Goal: Task Accomplishment & Management: Manage account settings

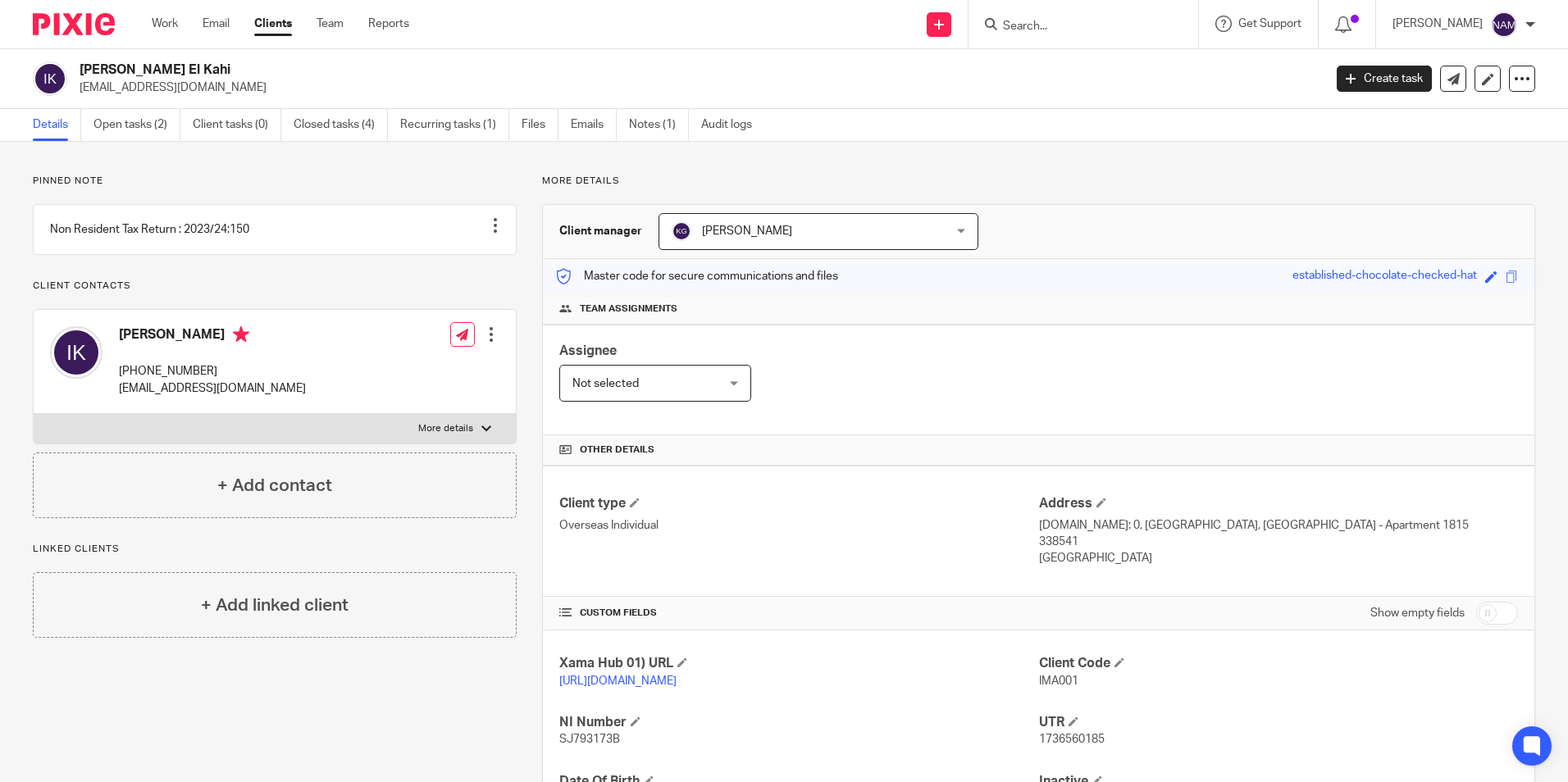
click at [1002, 23] on input "Search" at bounding box center [1075, 26] width 148 height 14
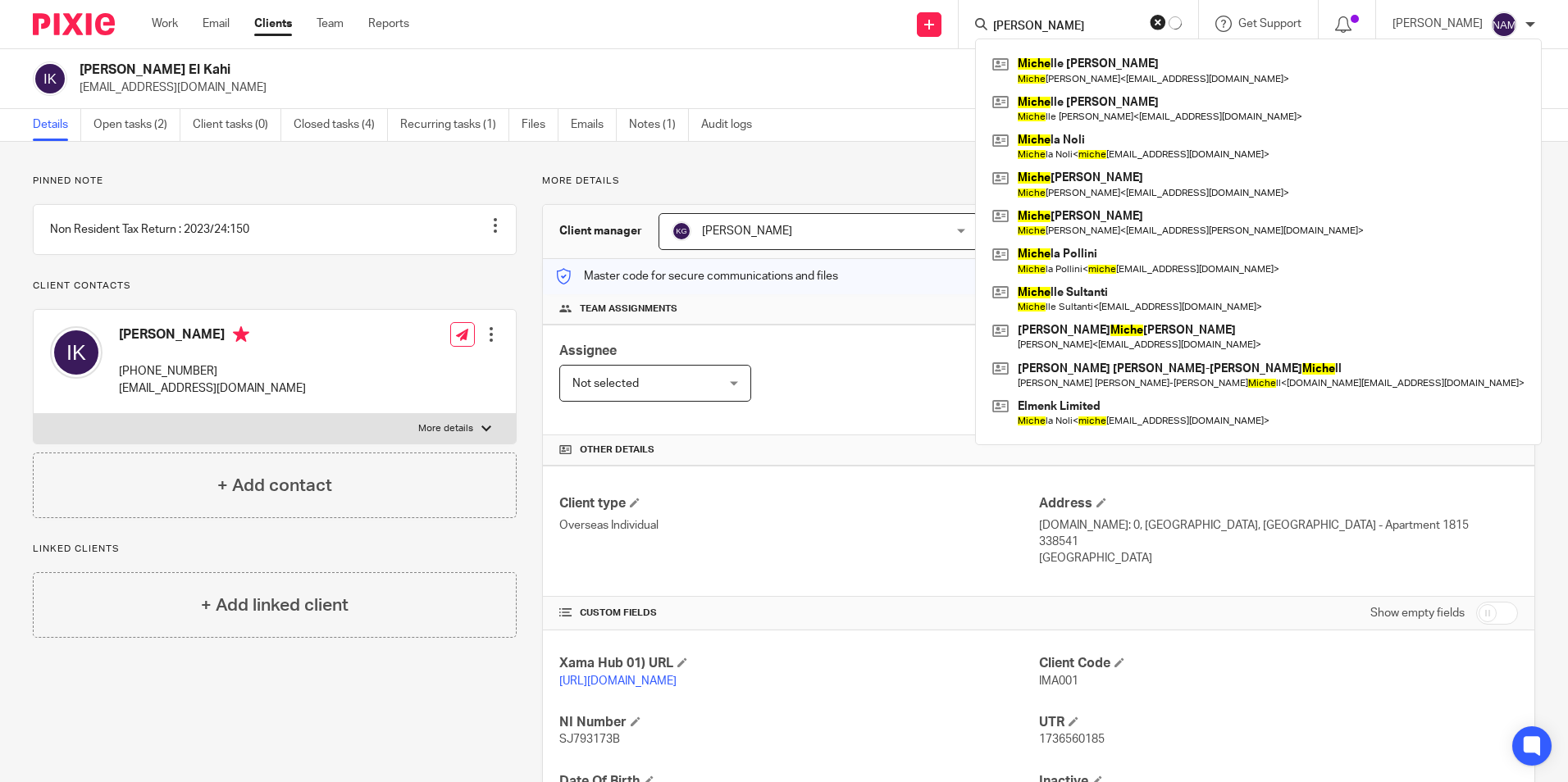
type input "michele"
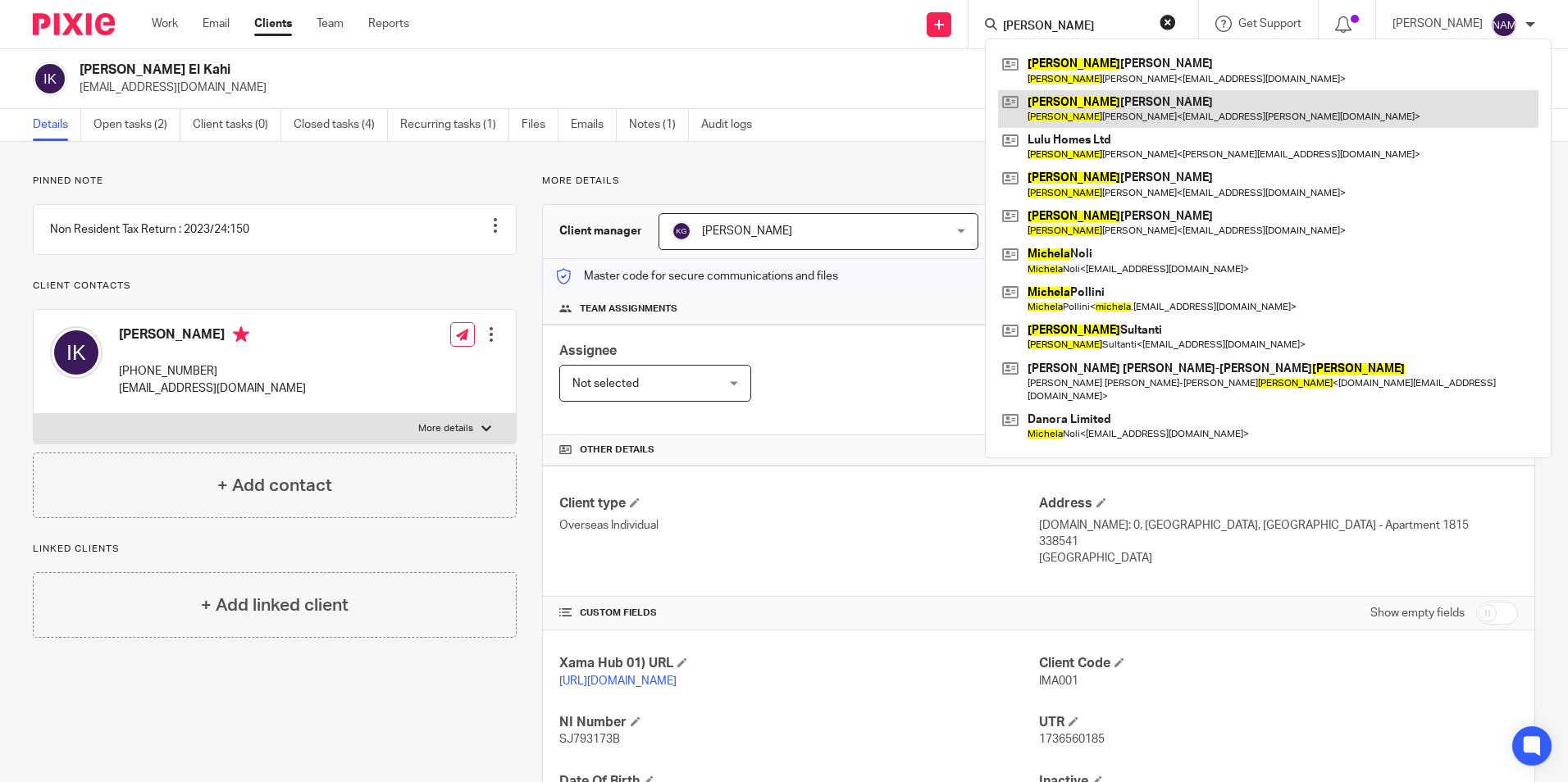
click at [1089, 115] on link at bounding box center [1268, 109] width 540 height 38
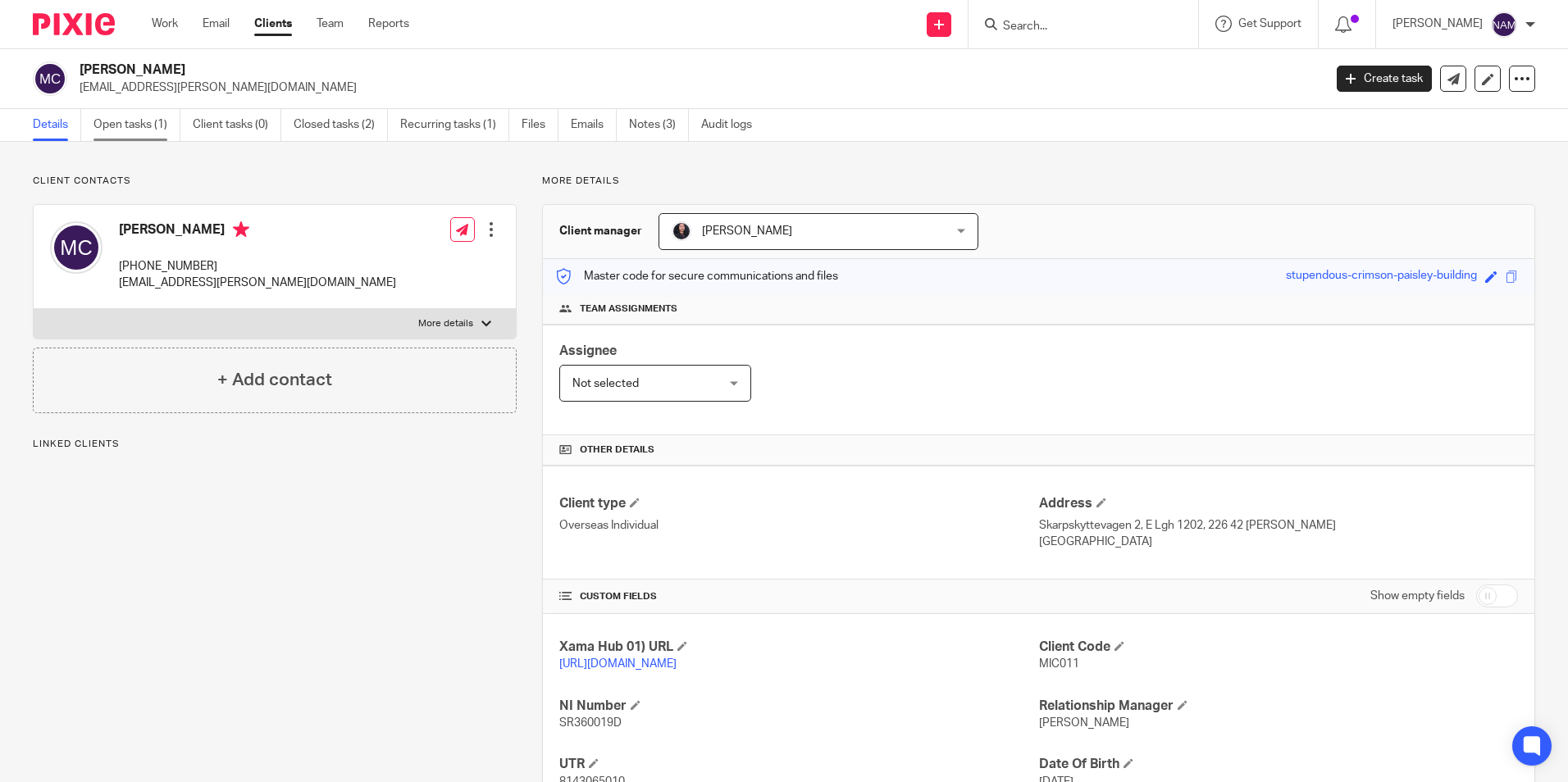
click at [127, 126] on link "Open tasks (1)" at bounding box center [137, 125] width 87 height 32
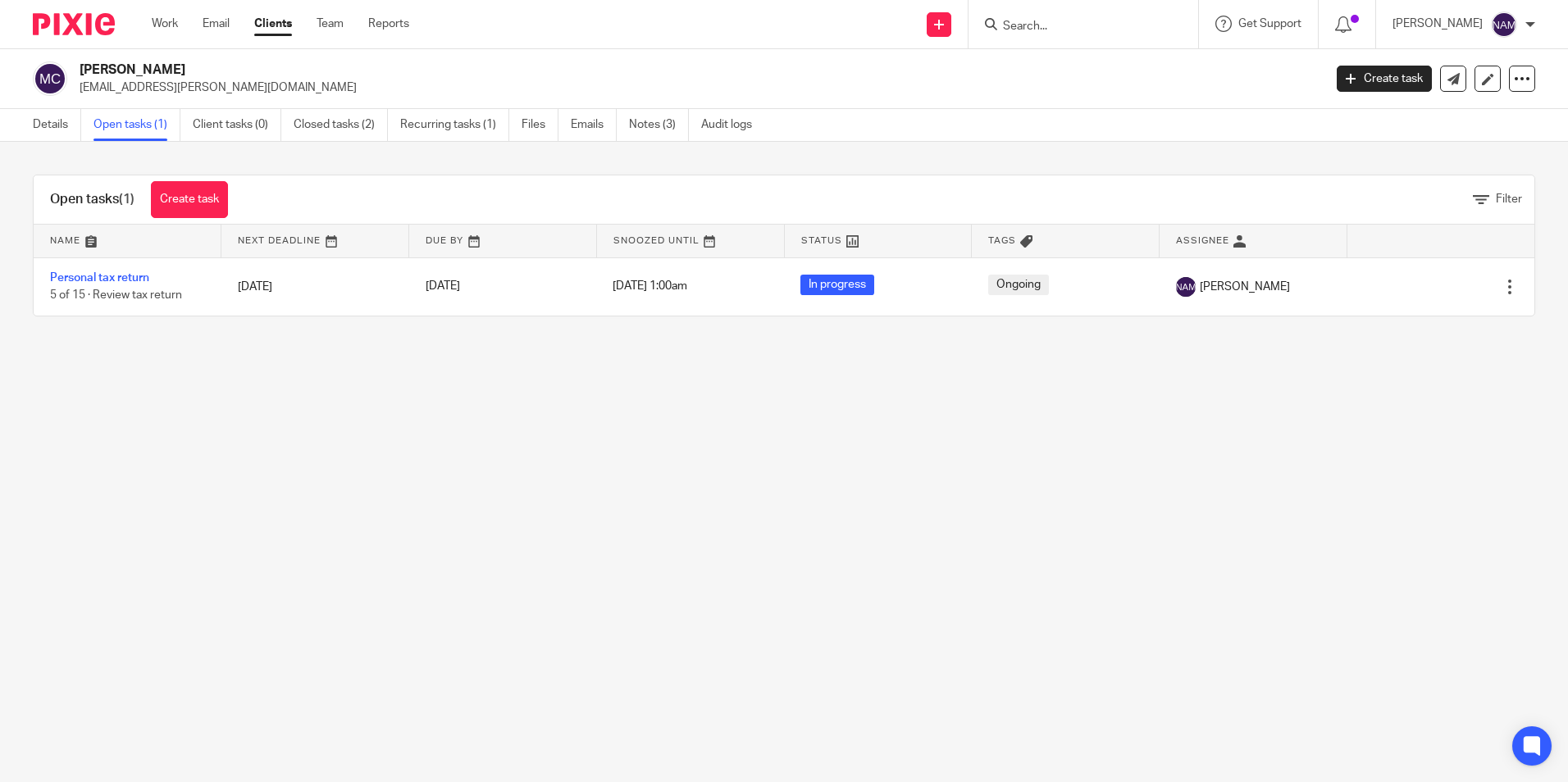
click at [76, 28] on img at bounding box center [73, 24] width 82 height 22
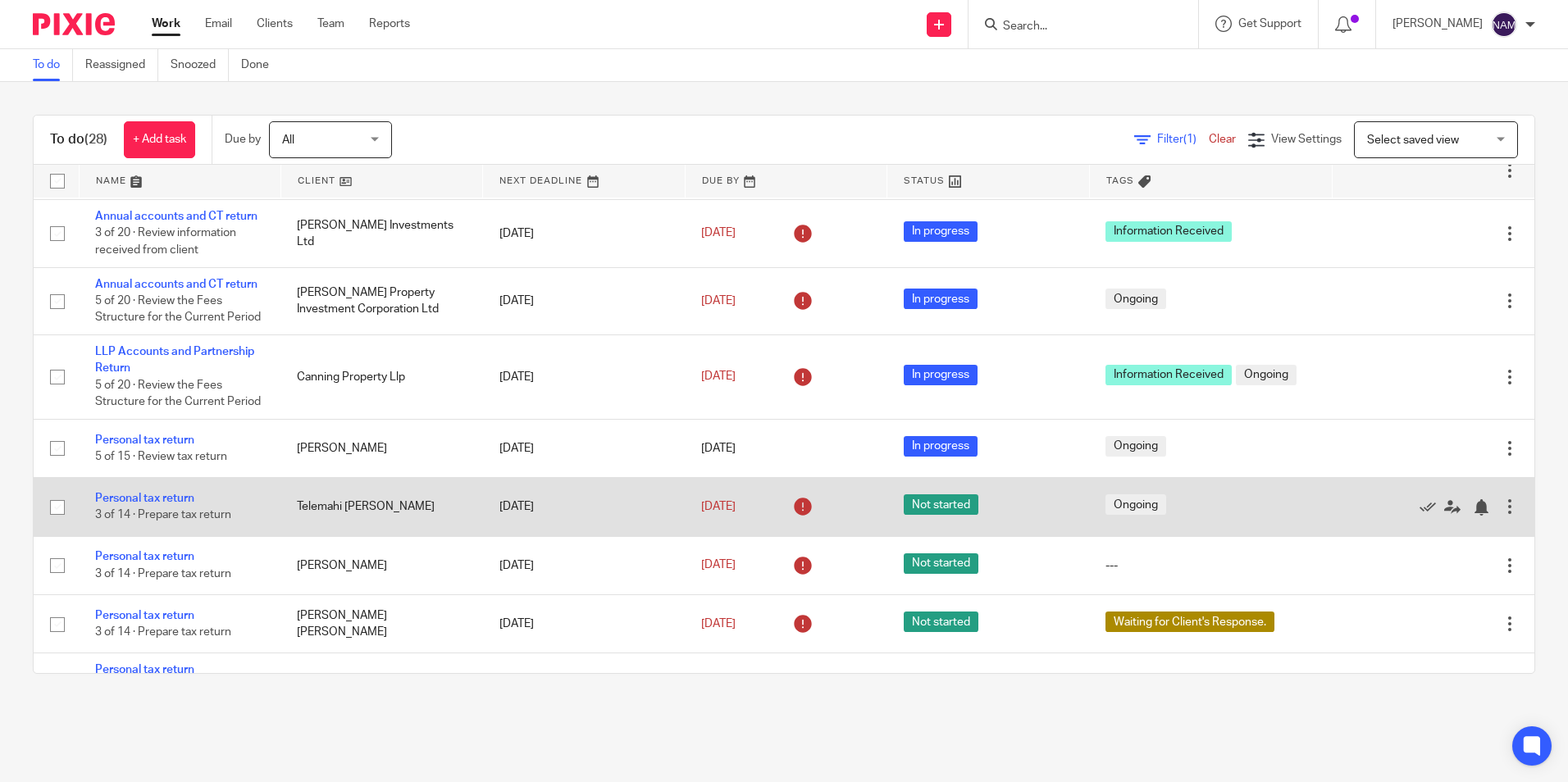
scroll to position [349, 0]
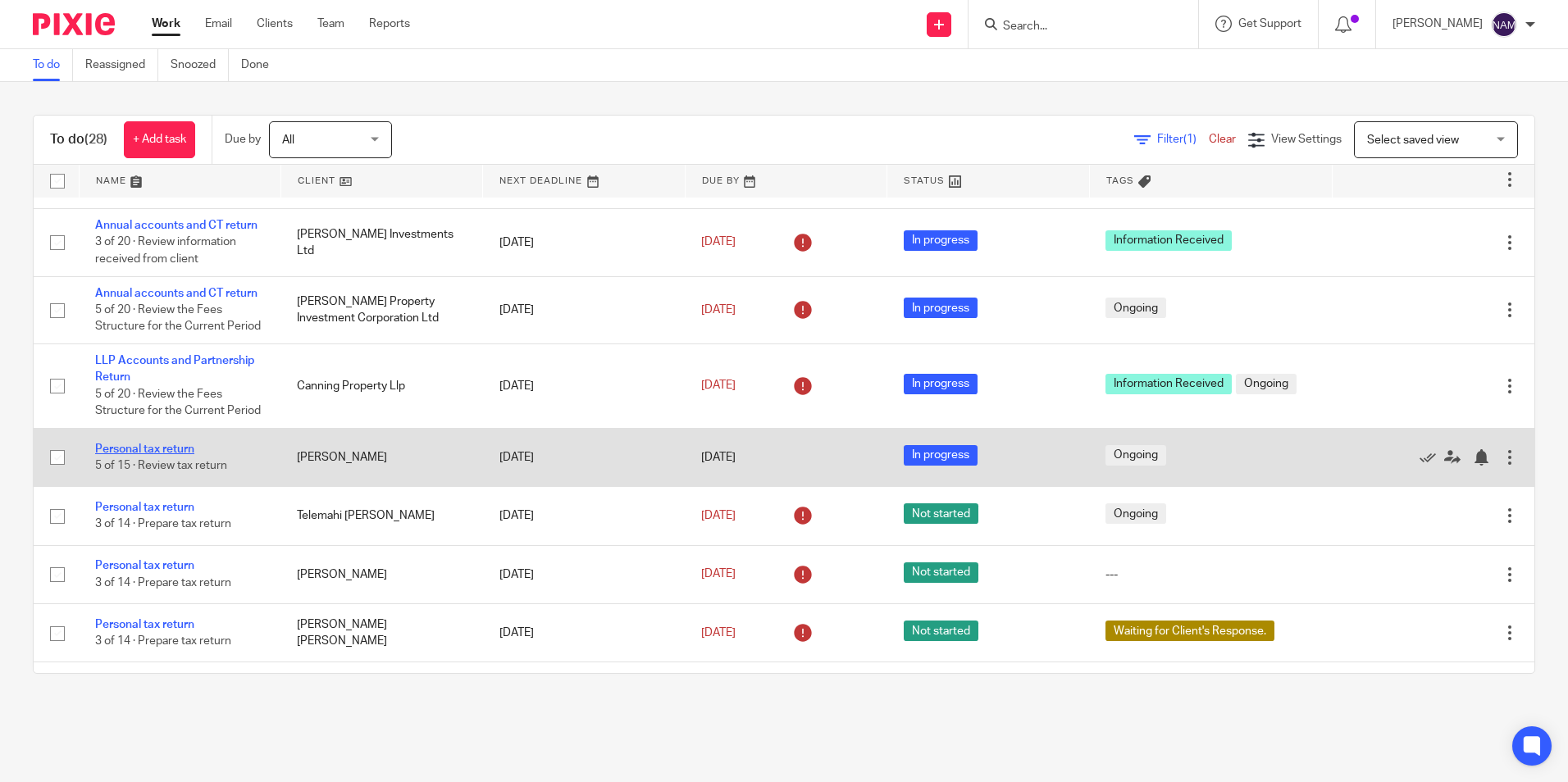
click at [177, 443] on link "Personal tax return" at bounding box center [145, 449] width 99 height 11
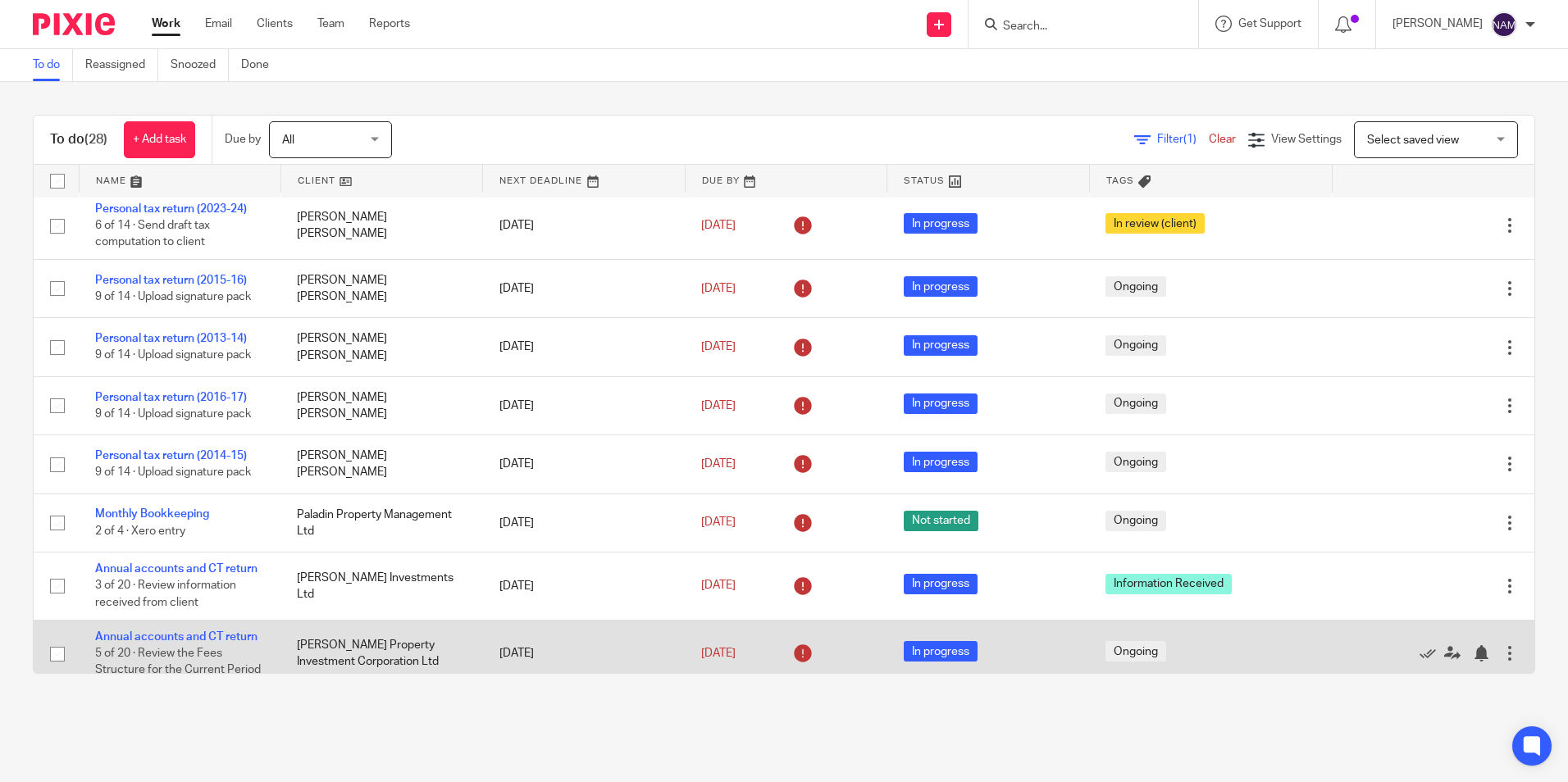
scroll to position [0, 0]
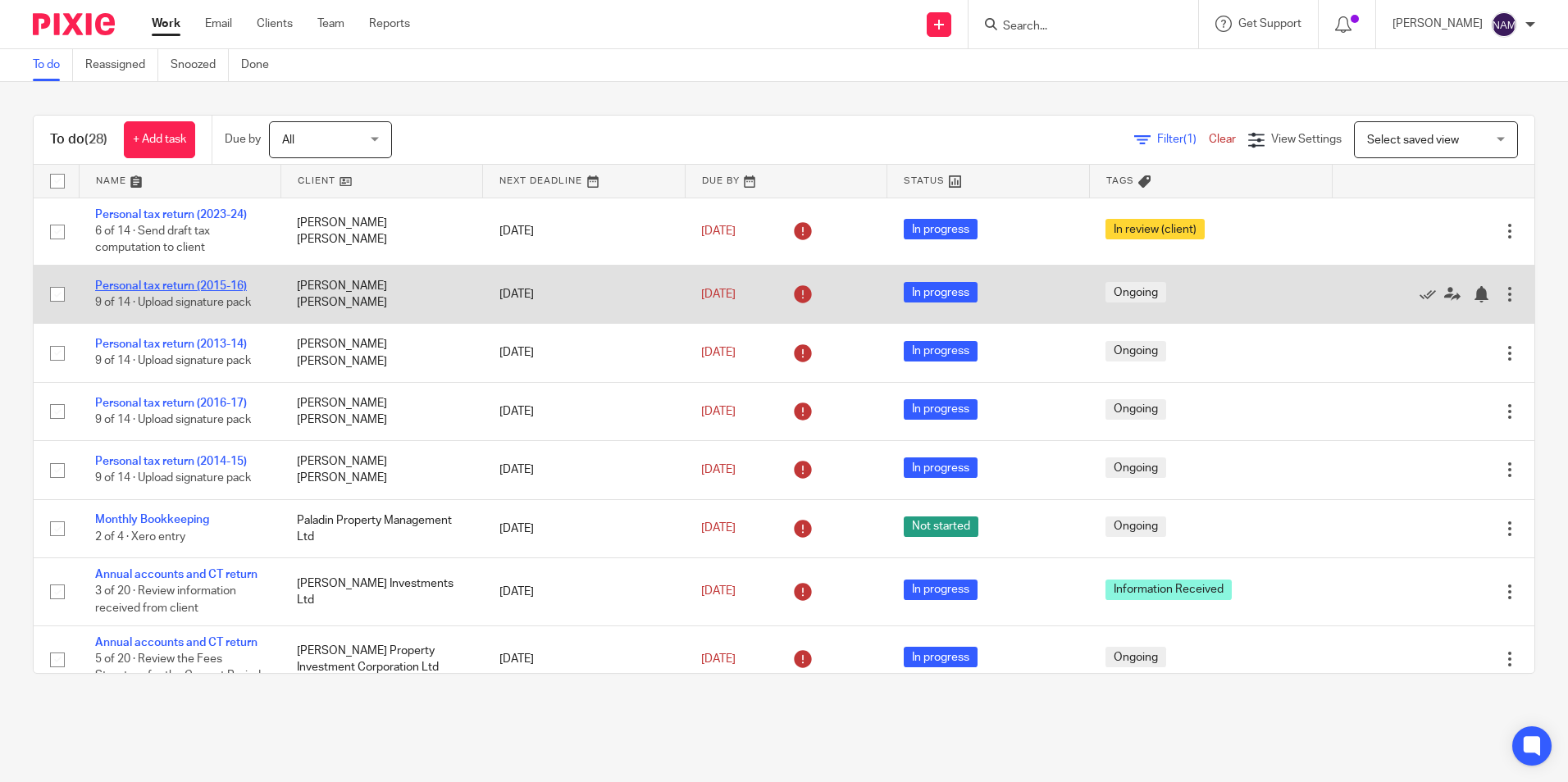
click at [206, 283] on link "Personal tax return (2015-16)" at bounding box center [171, 286] width 152 height 11
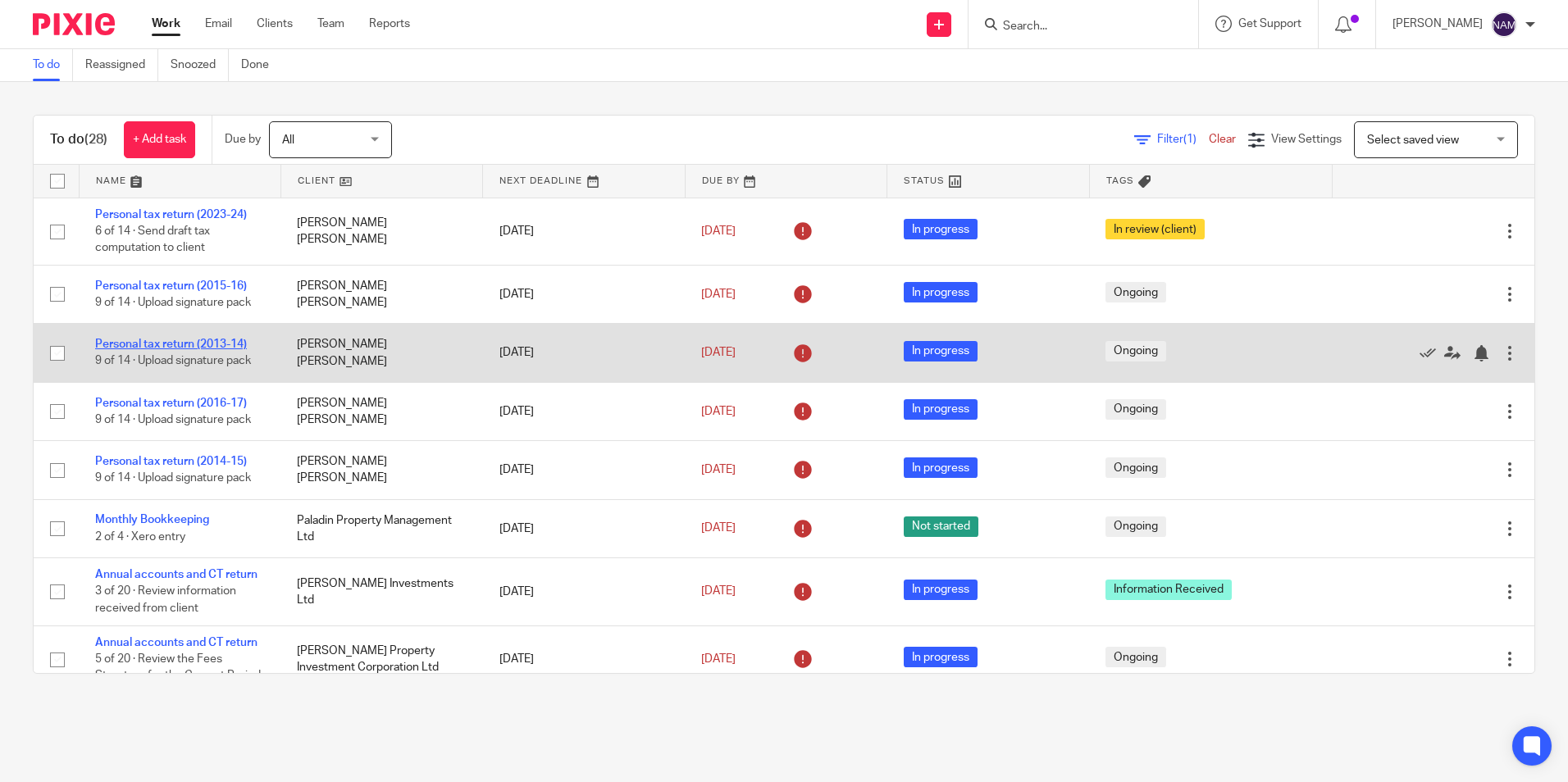
click at [208, 343] on link "Personal tax return (2013-14)" at bounding box center [171, 344] width 152 height 11
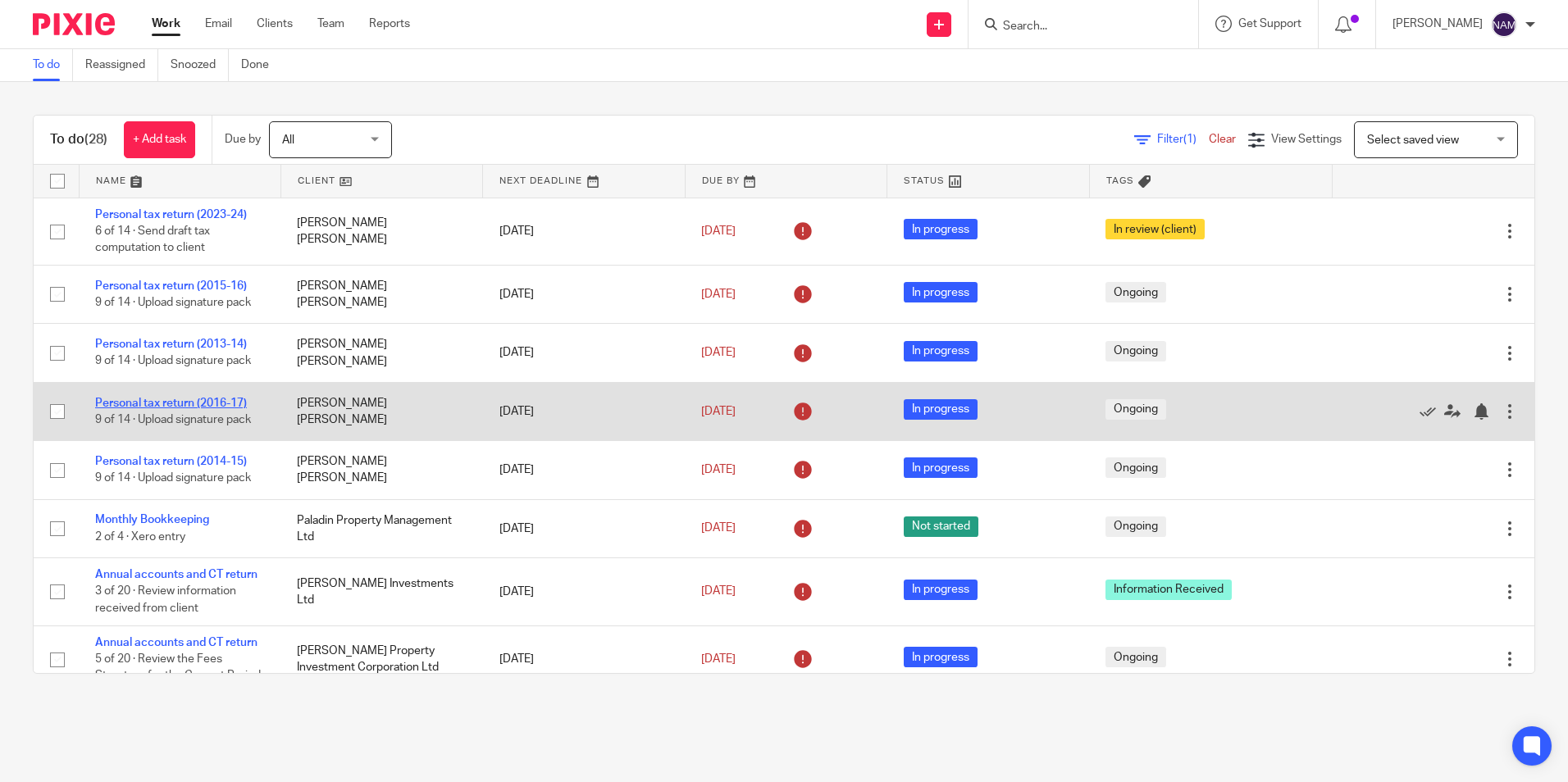
click at [206, 399] on link "Personal tax return (2016-17)" at bounding box center [171, 403] width 152 height 11
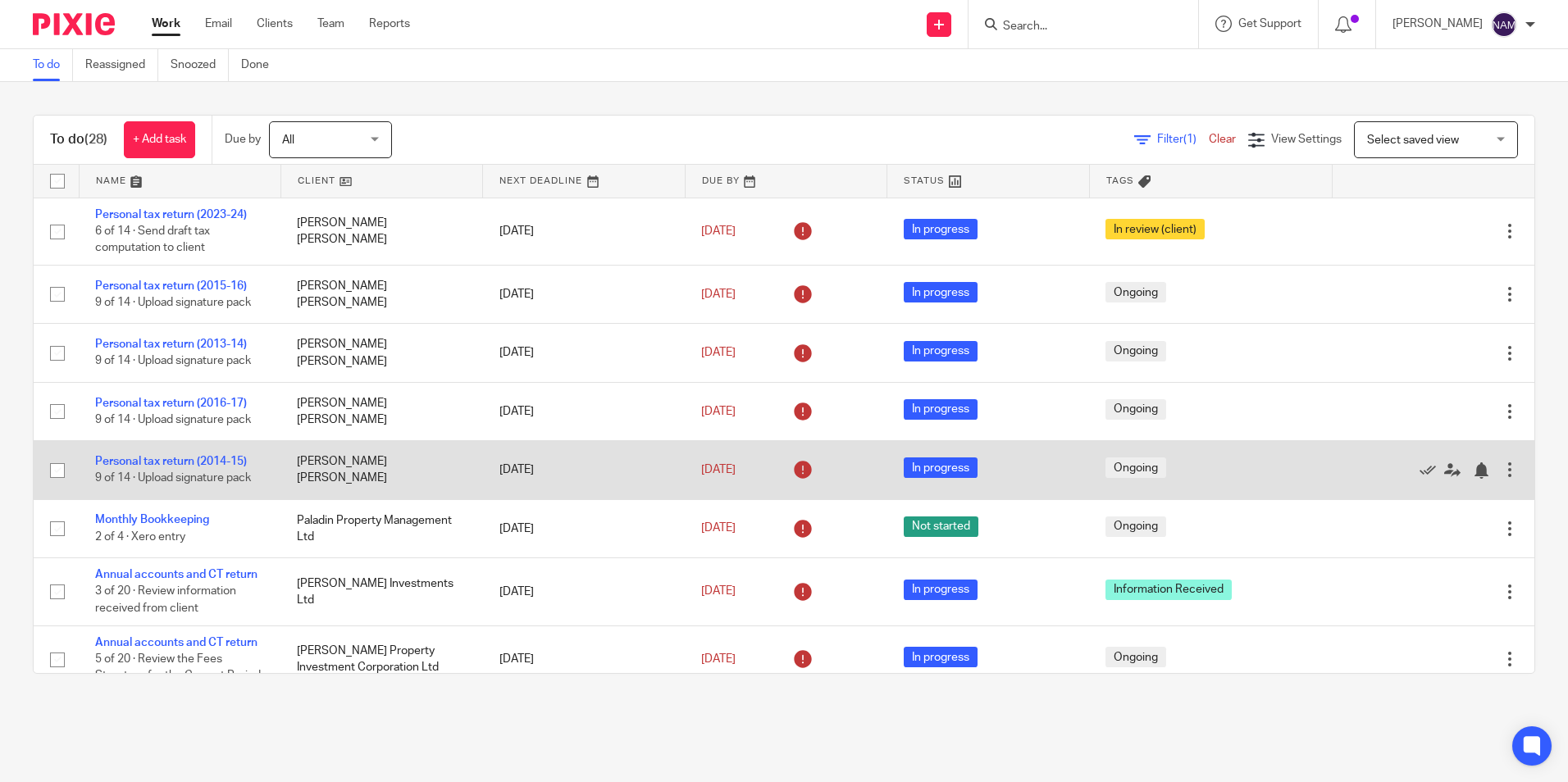
click at [215, 454] on td "Personal tax return (2014-15) 9 of 14 · Upload signature pack" at bounding box center [179, 470] width 201 height 58
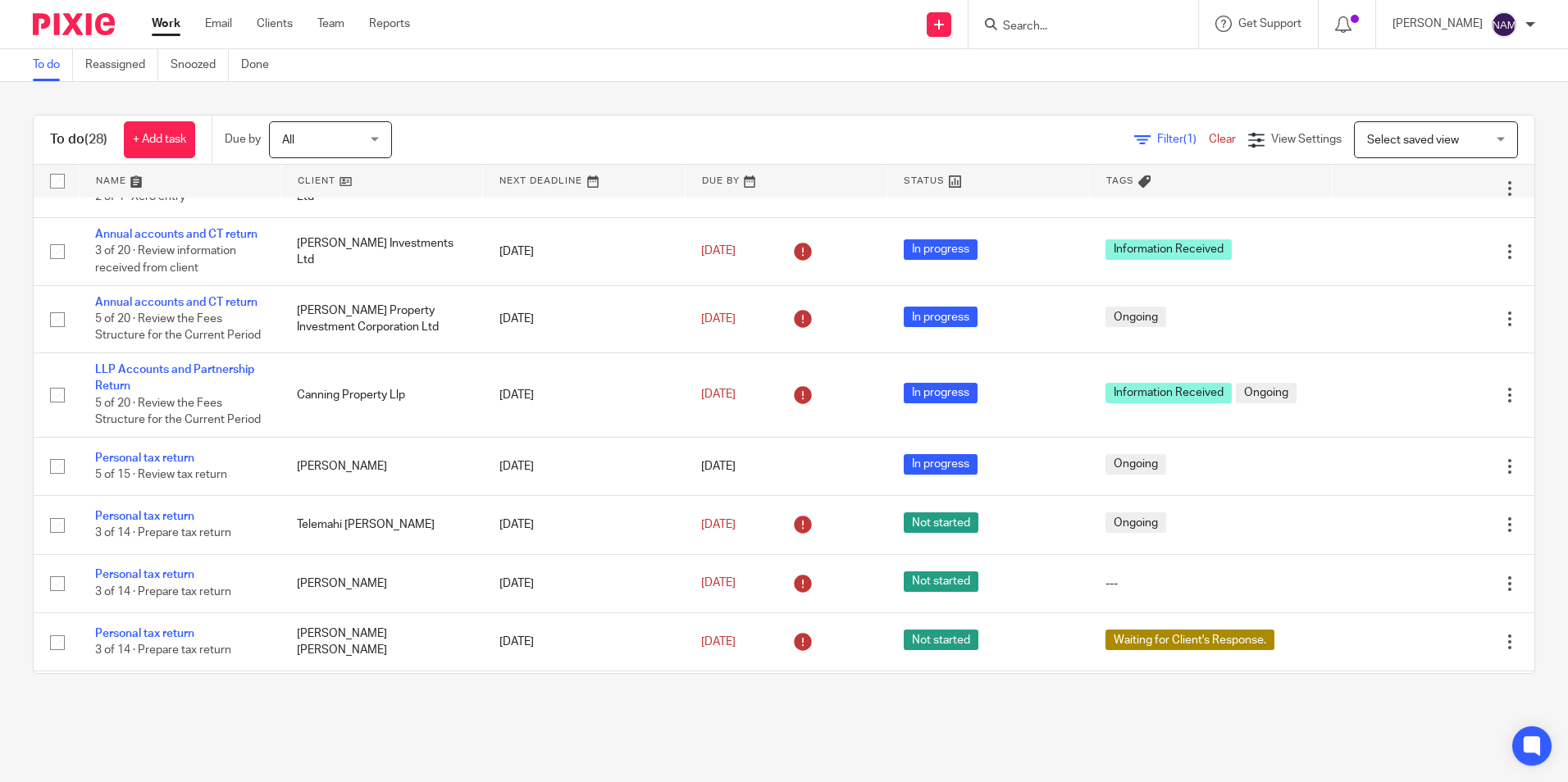
scroll to position [328, 0]
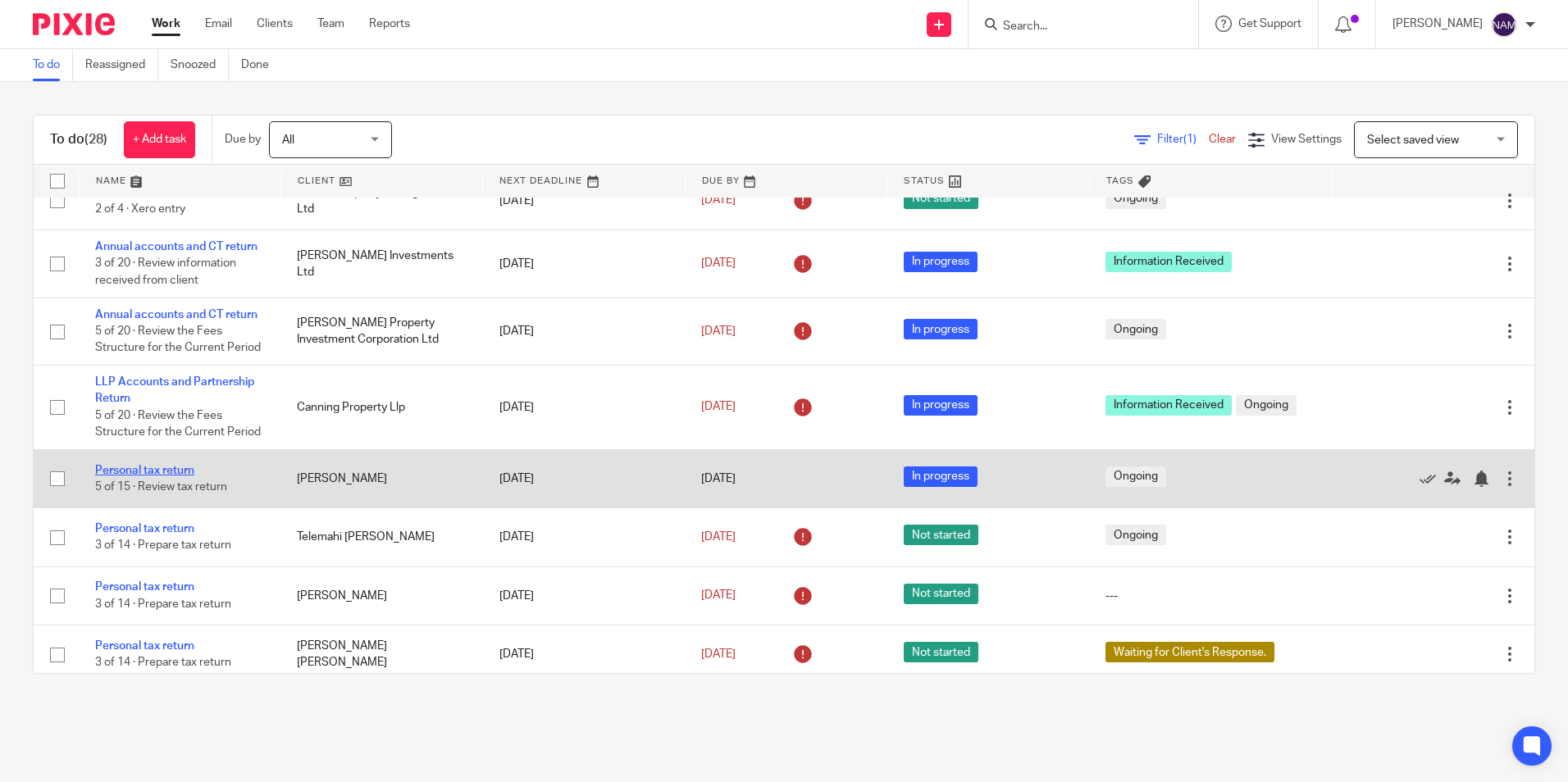
click at [174, 470] on link "Personal tax return" at bounding box center [145, 470] width 99 height 11
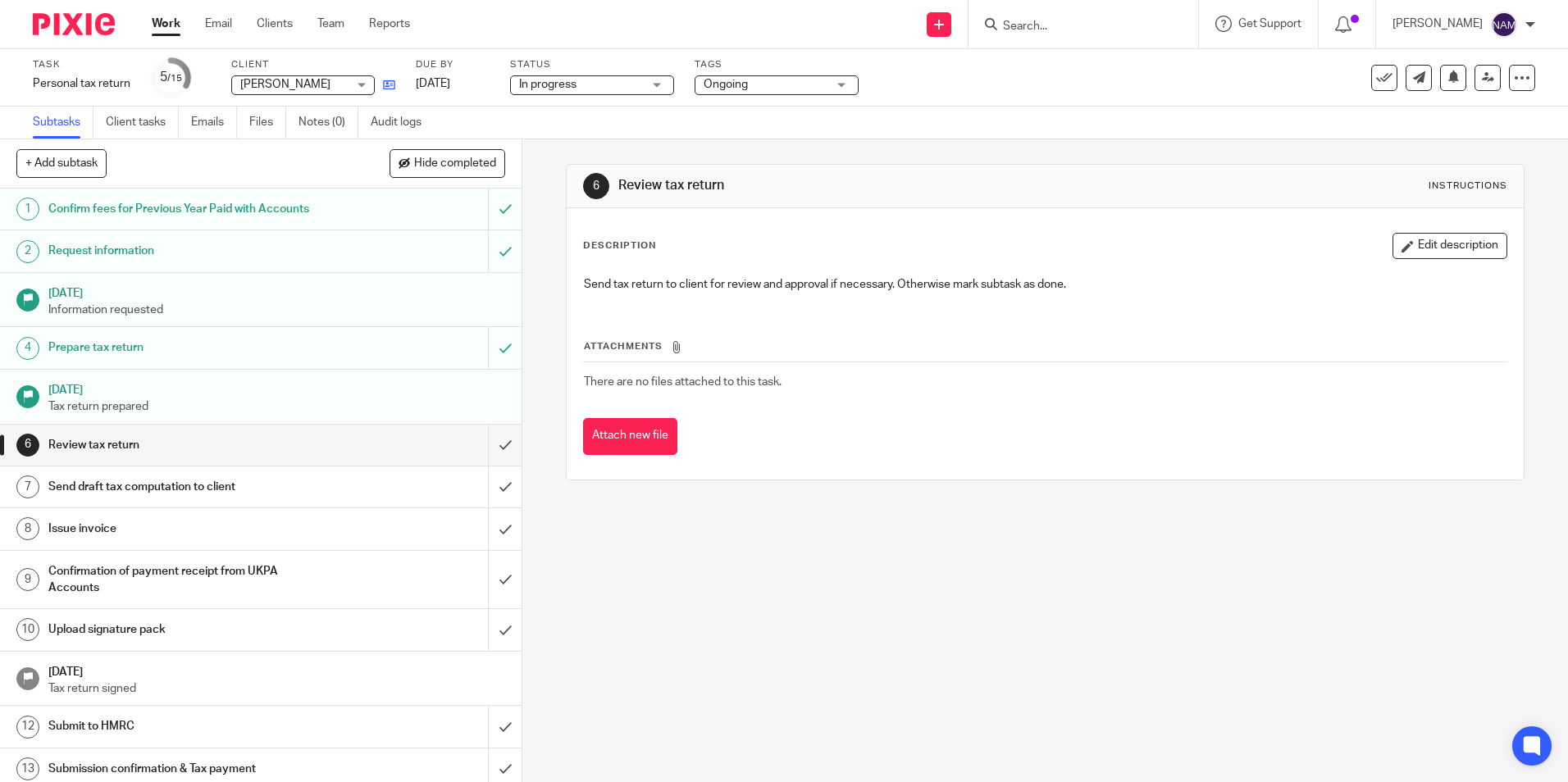
click at [379, 85] on link at bounding box center [385, 84] width 20 height 16
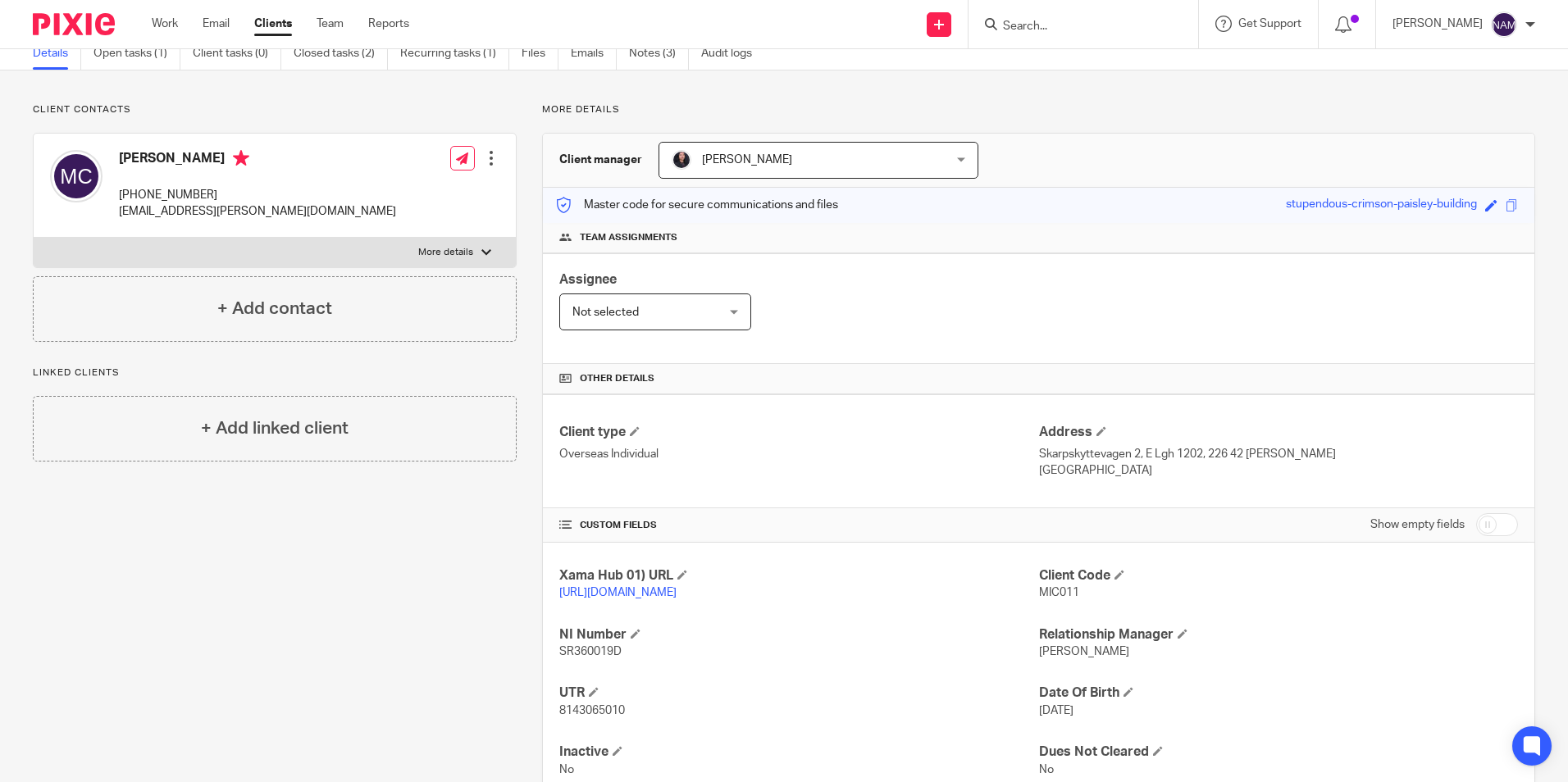
scroll to position [142, 0]
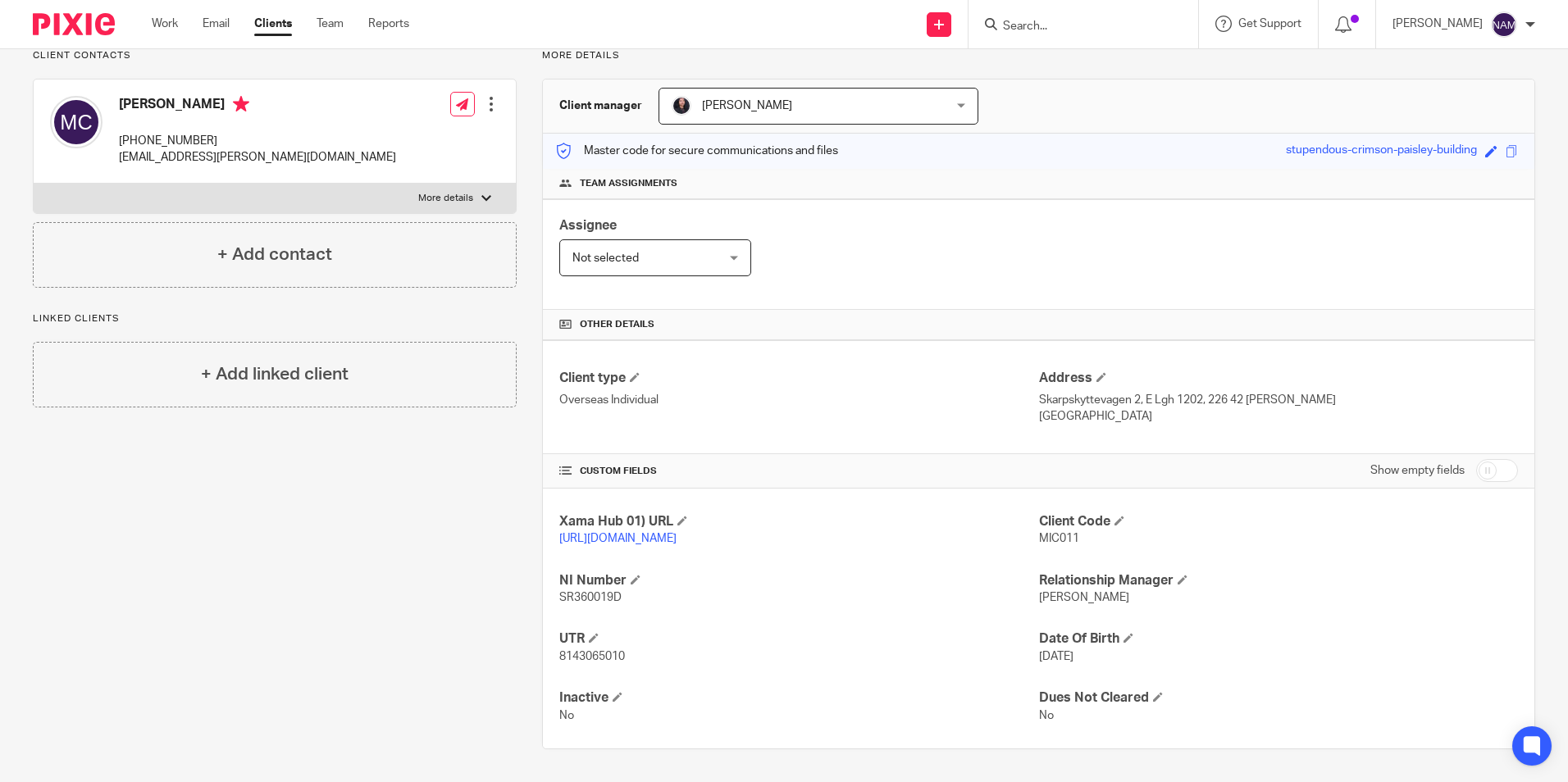
click at [1047, 530] on p "MIC011" at bounding box center [1278, 538] width 479 height 16
copy span "MIC011"
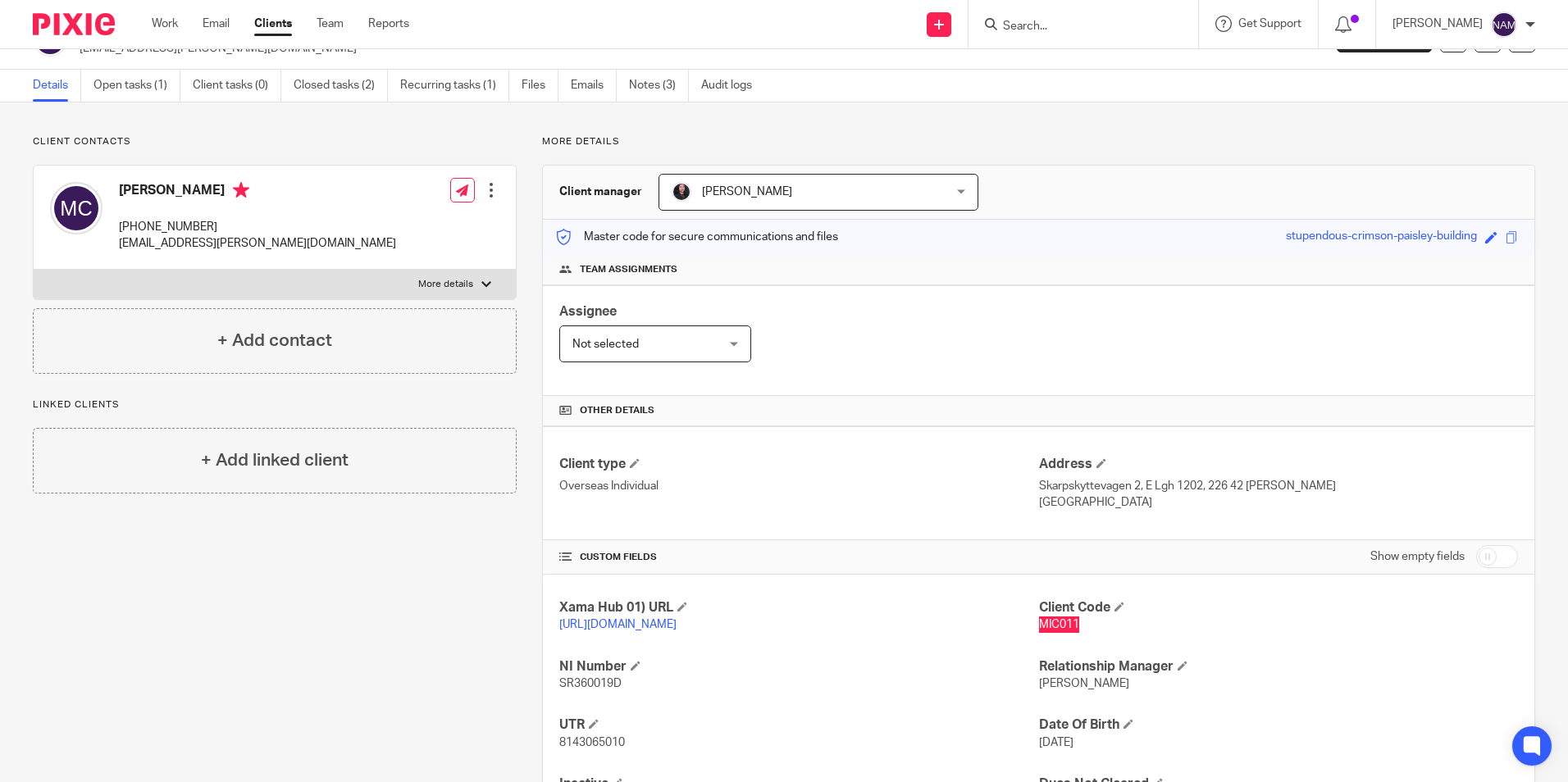
scroll to position [0, 0]
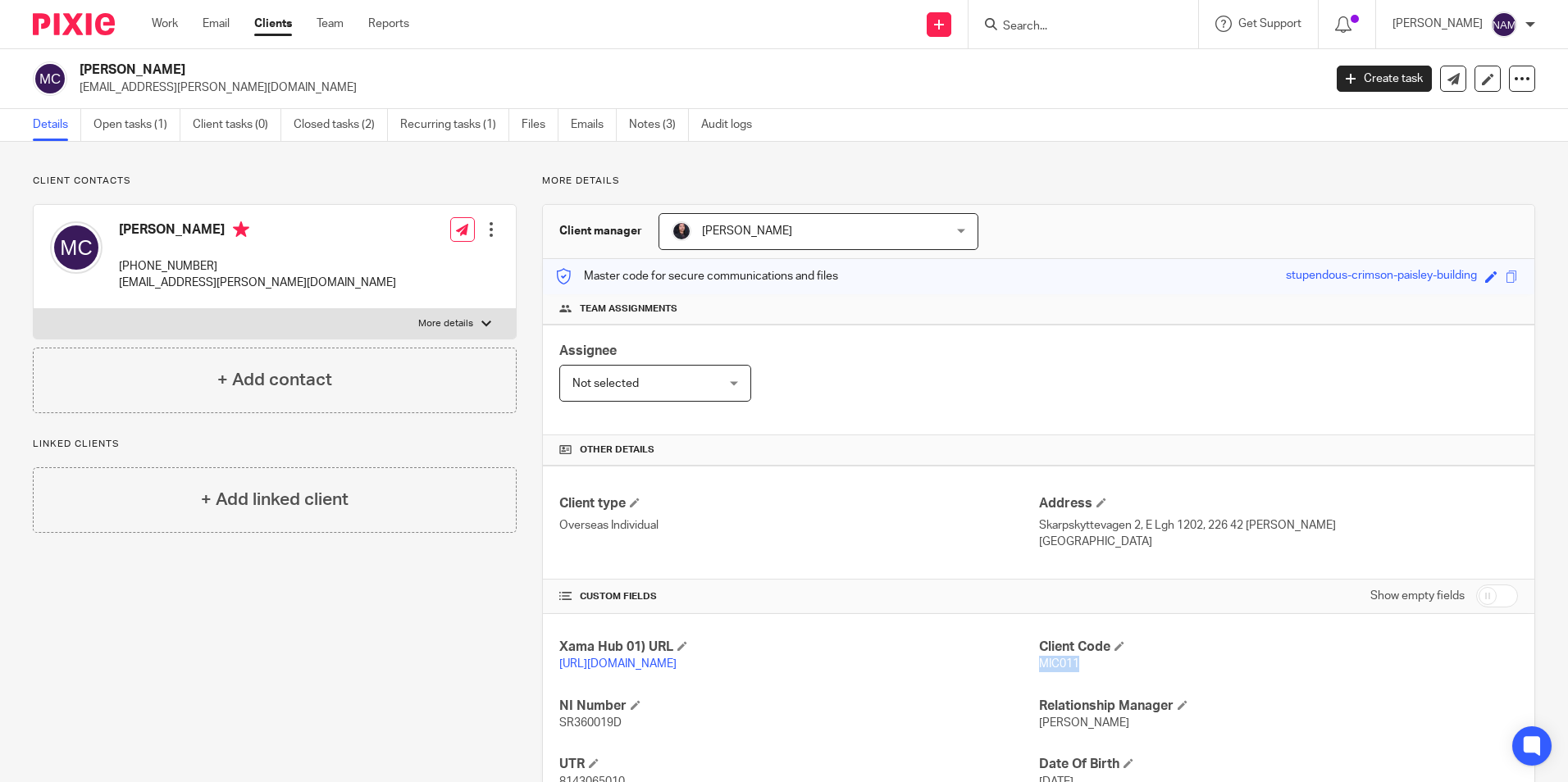
drag, startPoint x: 123, startPoint y: 226, endPoint x: 229, endPoint y: 235, distance: 106.4
click at [229, 235] on h4 "[PERSON_NAME]" at bounding box center [257, 232] width 277 height 20
copy h4 "[PERSON_NAME]"
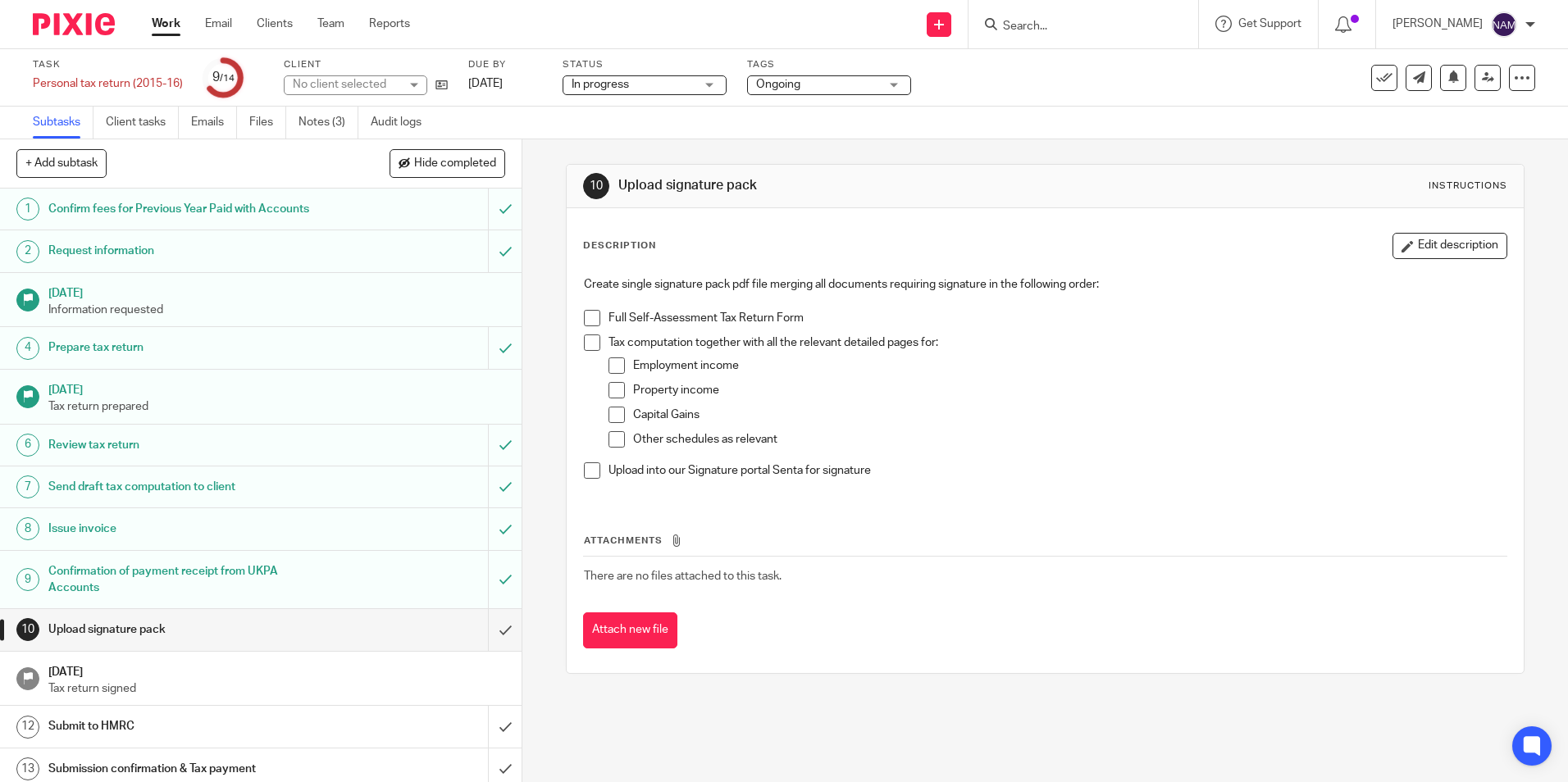
scroll to position [50, 0]
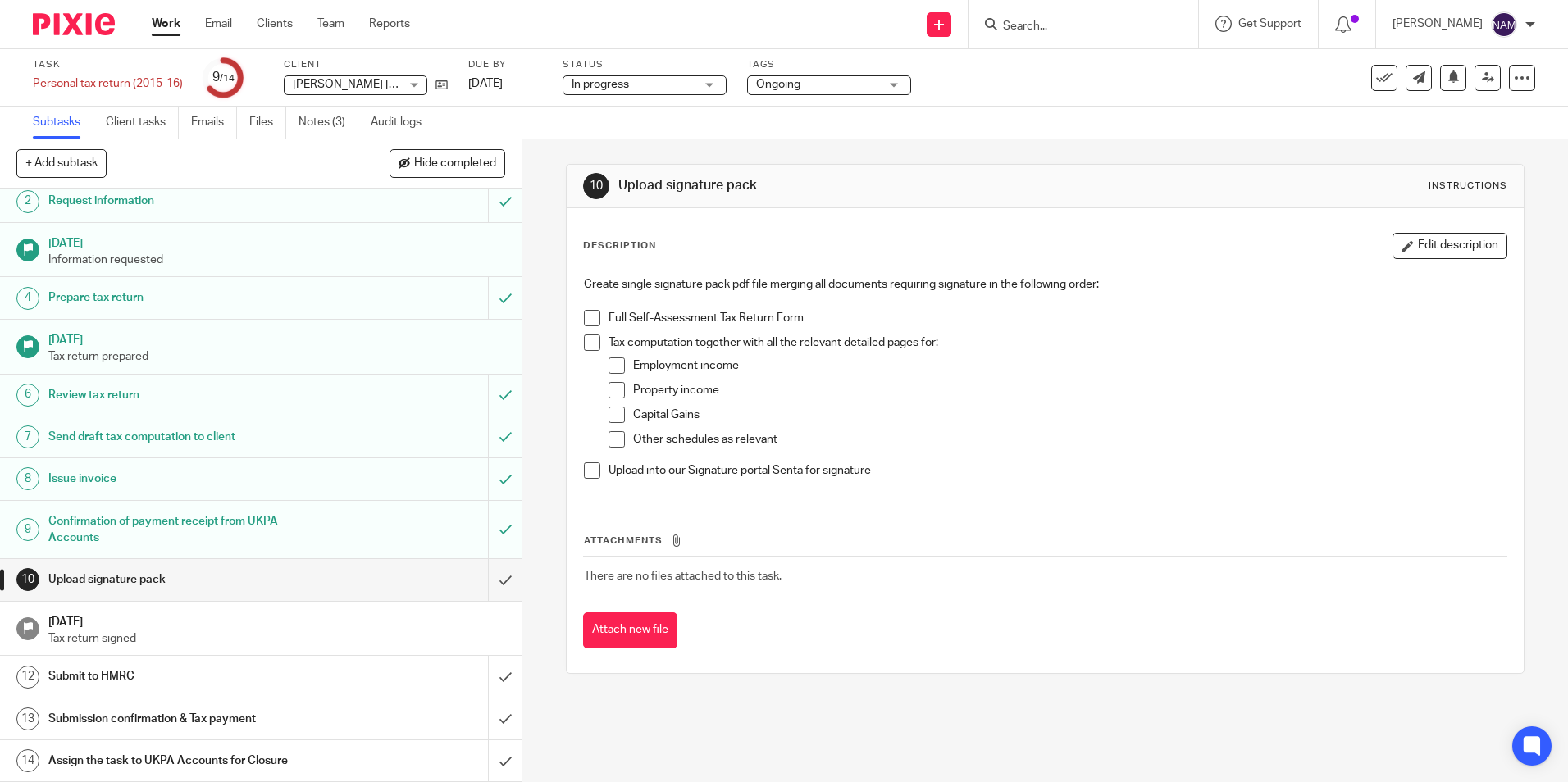
click at [593, 314] on span at bounding box center [591, 317] width 16 height 16
click at [587, 336] on span at bounding box center [591, 342] width 16 height 16
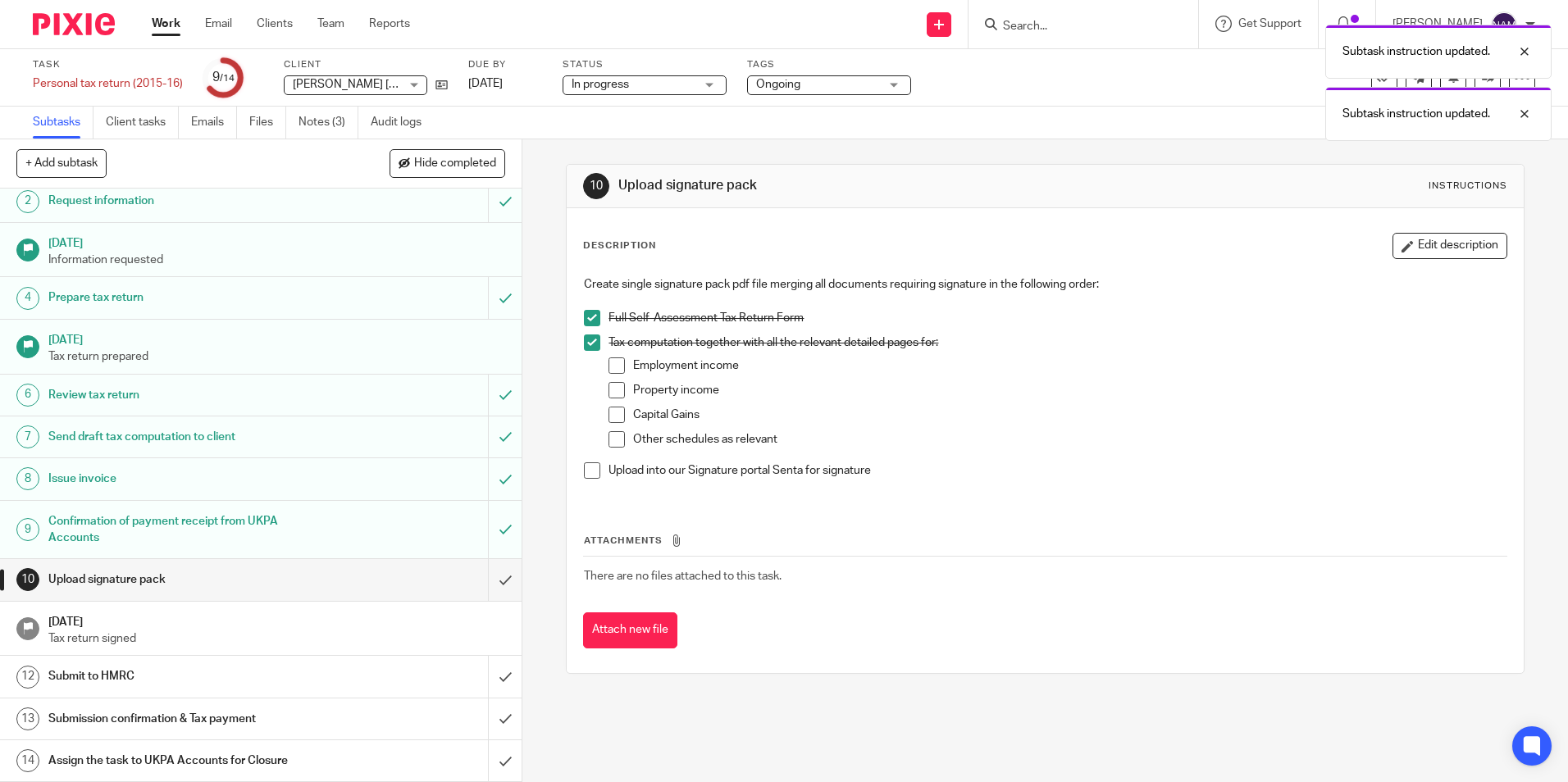
click at [612, 360] on span at bounding box center [616, 365] width 16 height 16
click at [612, 393] on span at bounding box center [616, 390] width 16 height 16
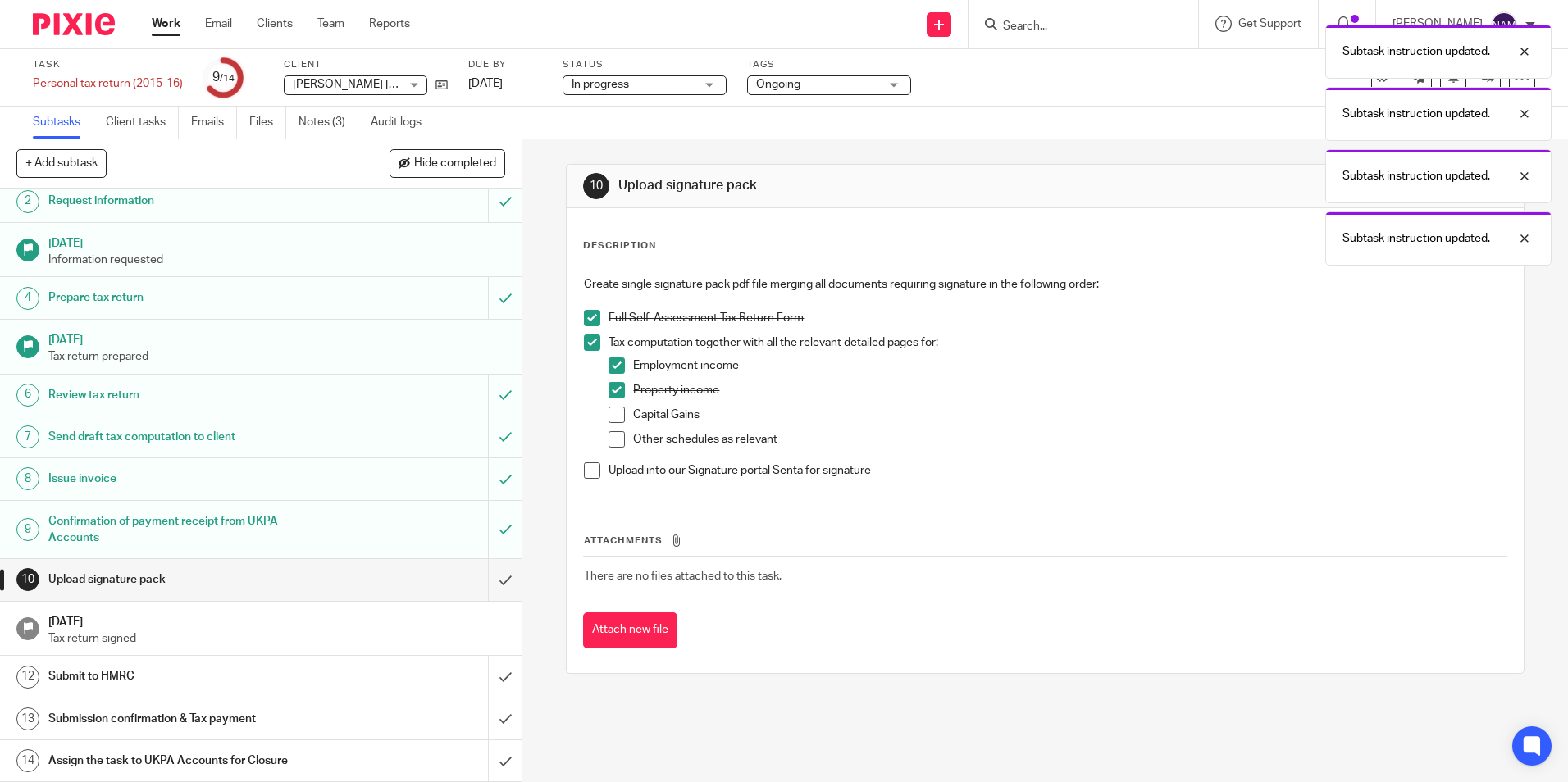
click at [613, 417] on span at bounding box center [616, 414] width 16 height 16
click at [610, 437] on span at bounding box center [616, 439] width 16 height 16
click at [587, 472] on span at bounding box center [591, 470] width 16 height 16
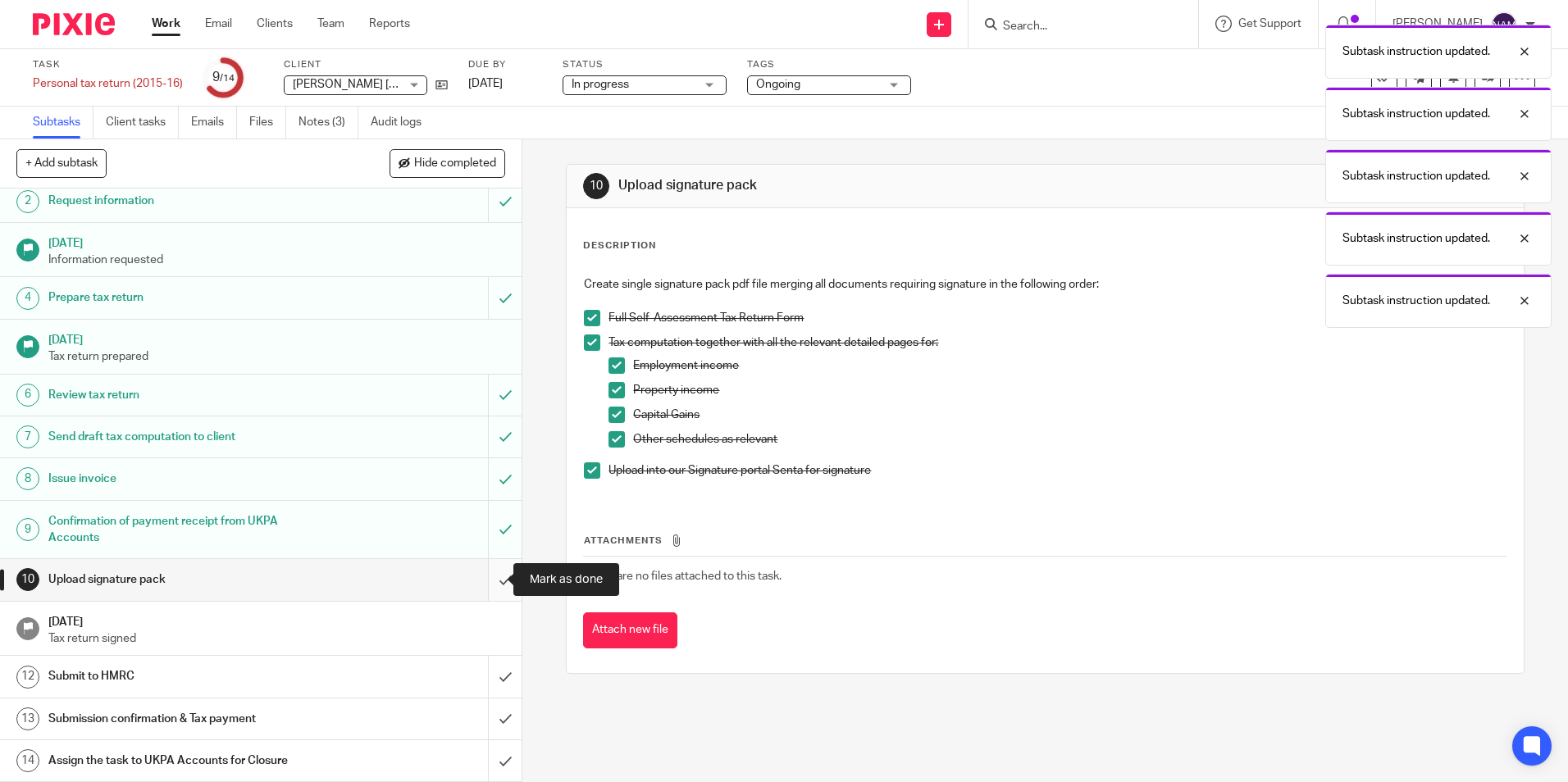
click at [492, 582] on input "submit" at bounding box center [260, 580] width 521 height 41
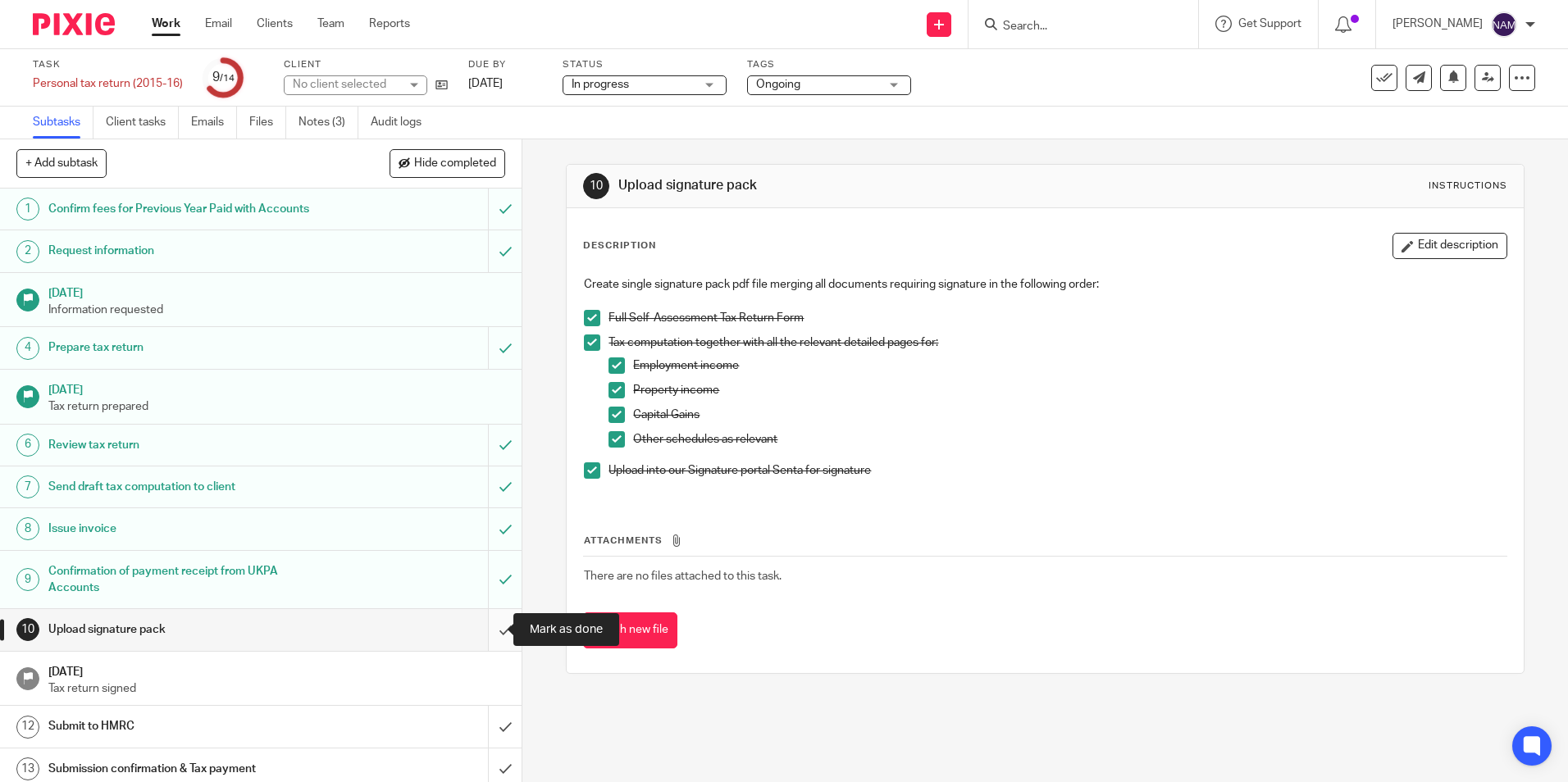
click at [486, 632] on input "submit" at bounding box center [260, 629] width 521 height 41
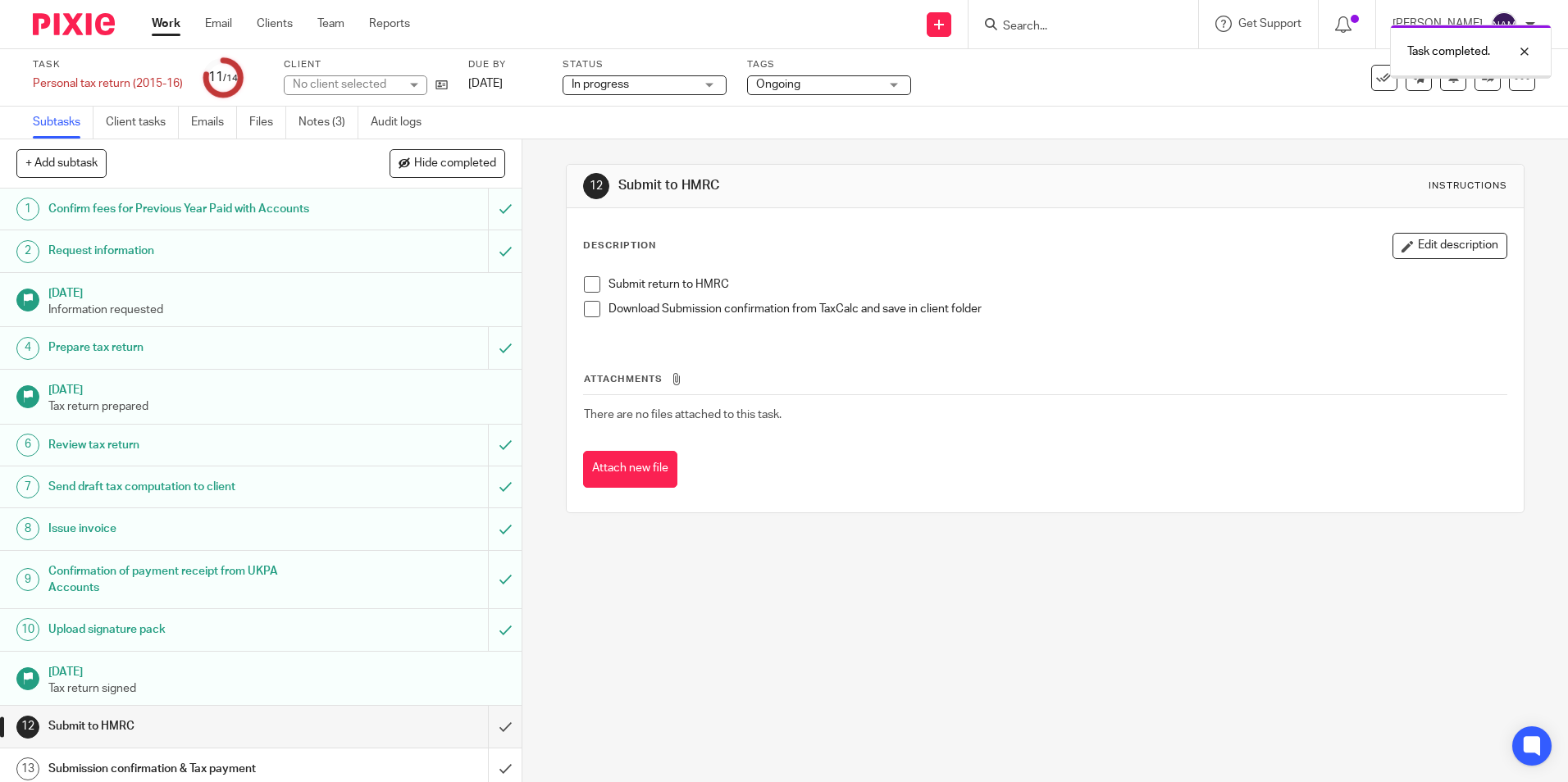
scroll to position [50, 0]
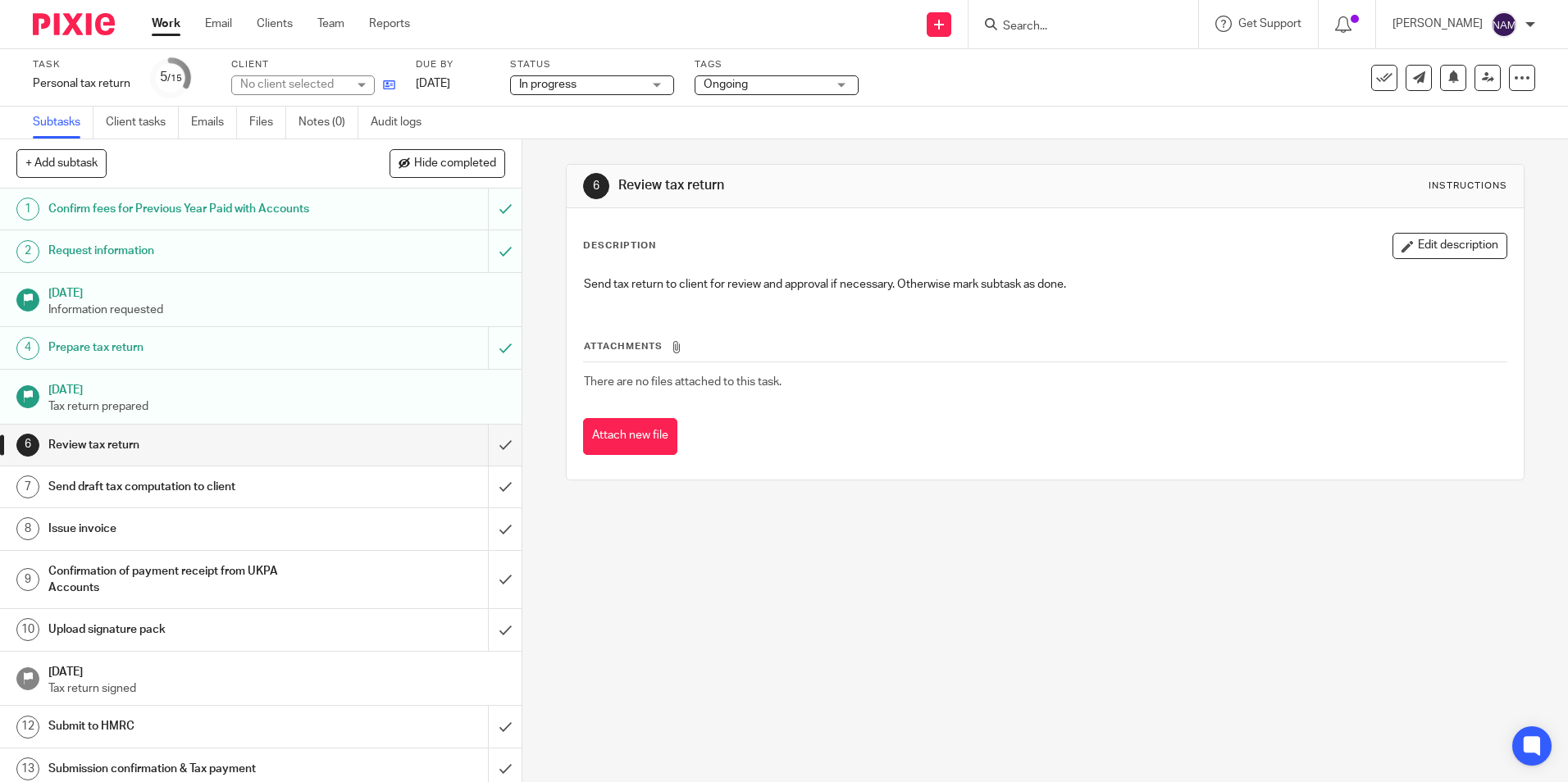
click at [381, 84] on link at bounding box center [385, 84] width 20 height 16
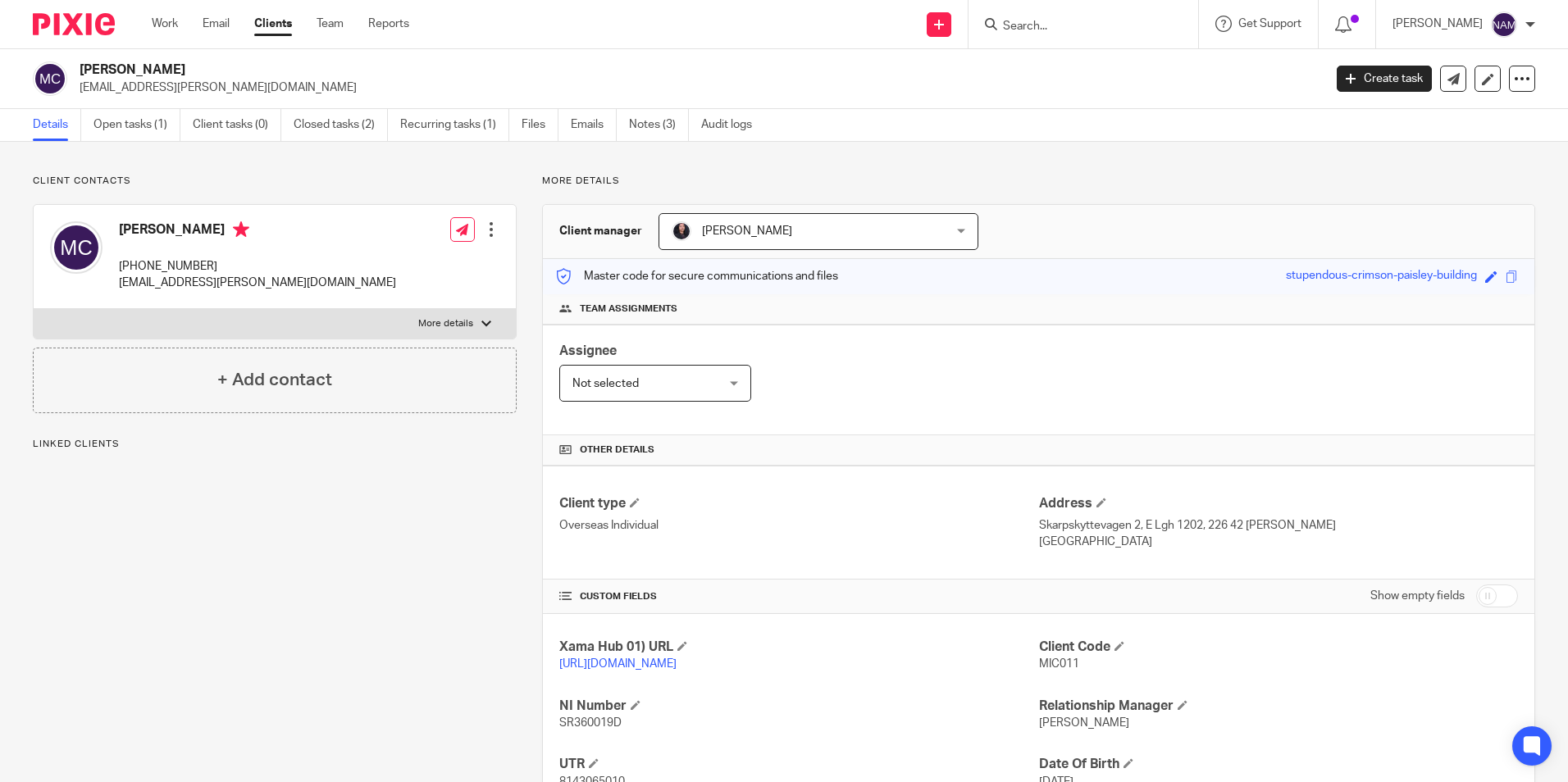
scroll to position [142, 0]
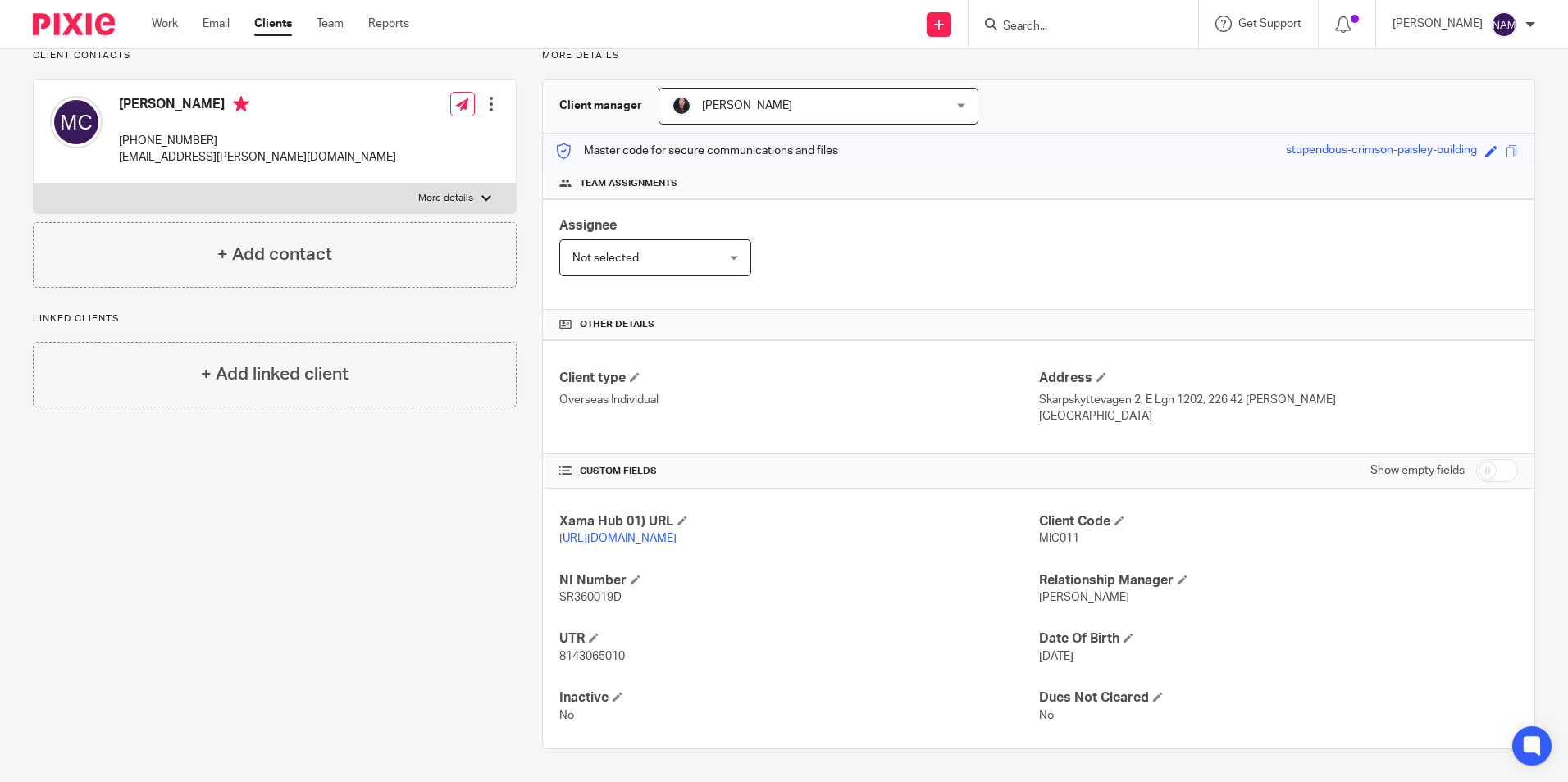
drag, startPoint x: 582, startPoint y: 651, endPoint x: 555, endPoint y: 658, distance: 27.9
click at [582, 651] on span "8143065010" at bounding box center [592, 656] width 66 height 11
click at [583, 651] on span "8143065010" at bounding box center [592, 656] width 66 height 11
click at [587, 655] on span "8143065010" at bounding box center [592, 656] width 66 height 11
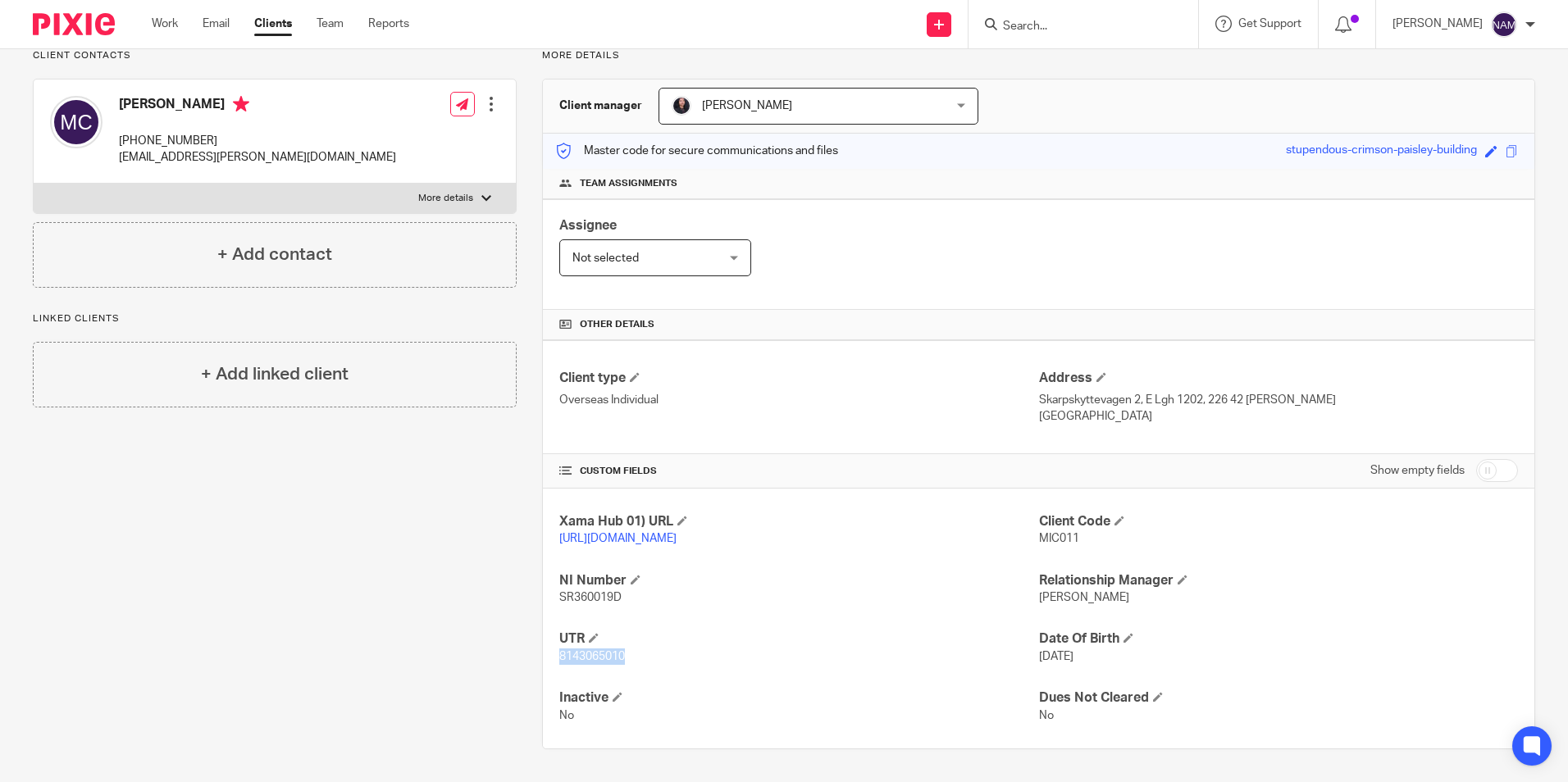
copy span "8143065010"
click at [638, 648] on p "8143065010" at bounding box center [799, 656] width 479 height 16
click at [601, 653] on span "8143065010" at bounding box center [592, 656] width 66 height 11
copy span "8143065010"
